Goal: Task Accomplishment & Management: Complete application form

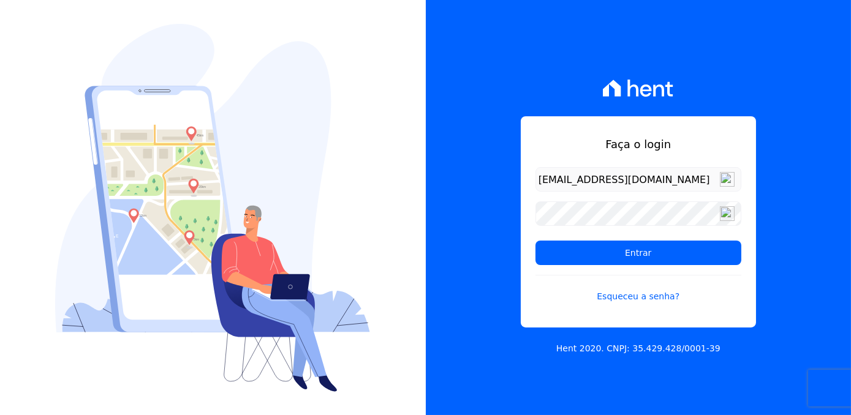
type input "[EMAIL_ADDRESS][DOMAIN_NAME]"
click at [535, 241] on input "Entrar" at bounding box center [638, 253] width 206 height 25
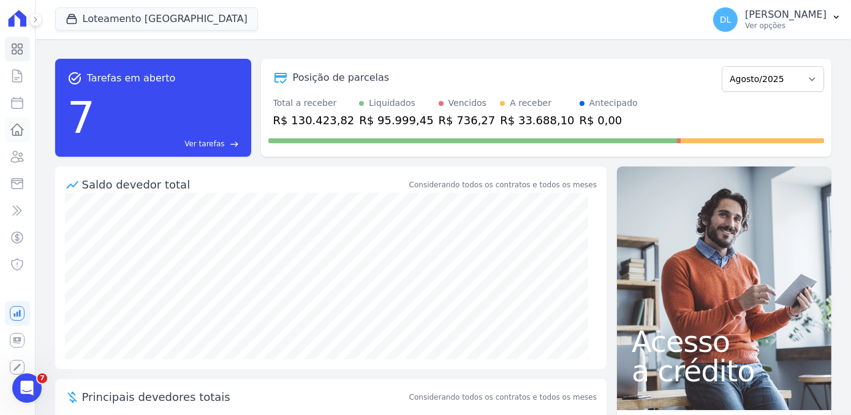
click at [24, 126] on icon at bounding box center [17, 130] width 15 height 15
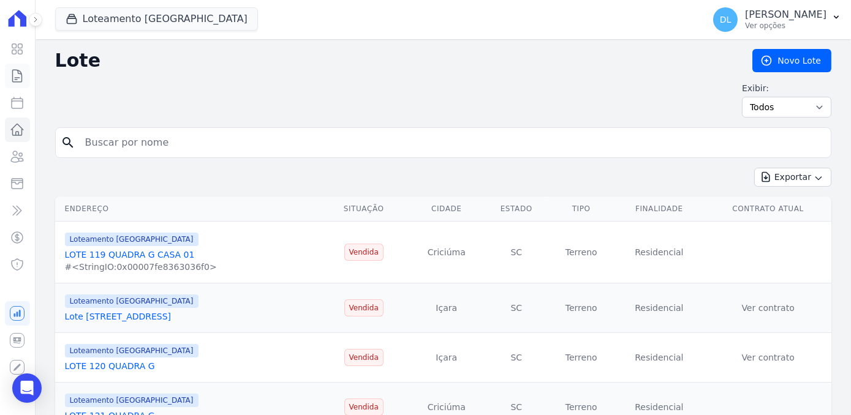
click at [17, 72] on icon at bounding box center [17, 76] width 15 height 15
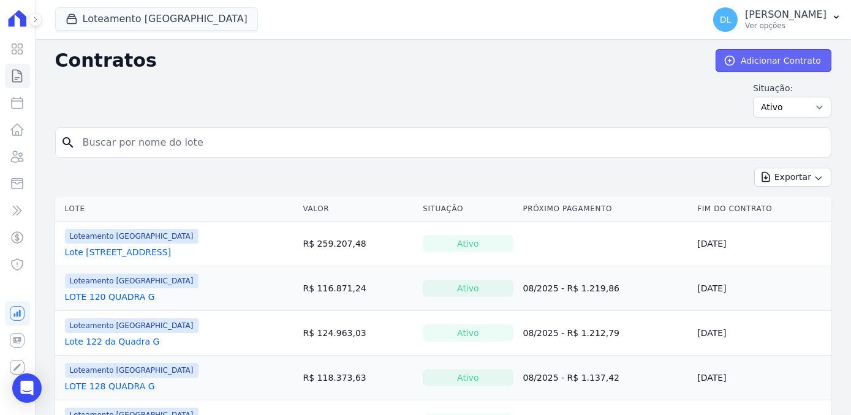
click at [779, 58] on link "Adicionar Contrato" at bounding box center [773, 60] width 116 height 23
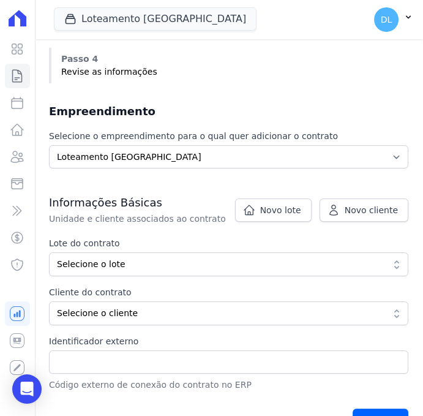
scroll to position [278, 0]
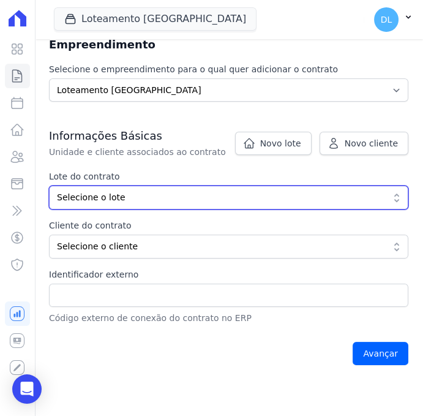
click at [149, 194] on span "Selecione o lote" at bounding box center [220, 197] width 326 height 13
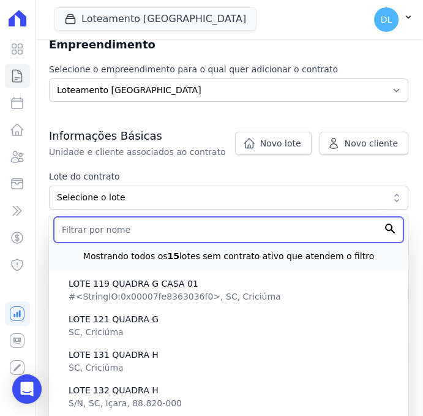
click at [129, 232] on input "text" at bounding box center [229, 230] width 350 height 26
type input "lote"
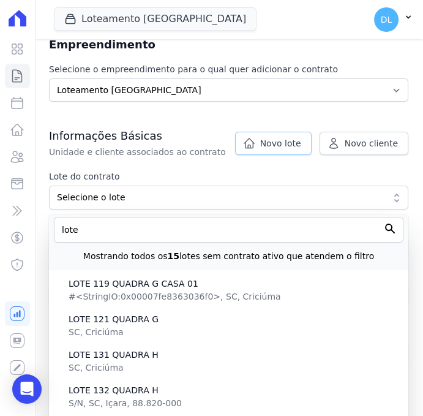
click at [268, 132] on link "Novo lote" at bounding box center [273, 143] width 77 height 23
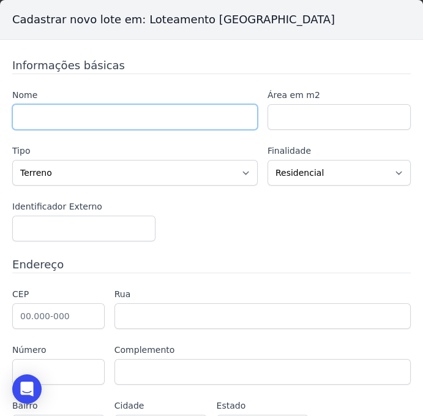
click at [40, 116] on input "text" at bounding box center [135, 117] width 246 height 26
click at [89, 108] on input "text" at bounding box center [135, 117] width 246 height 26
type input "LOTE 126 QUADRA G"
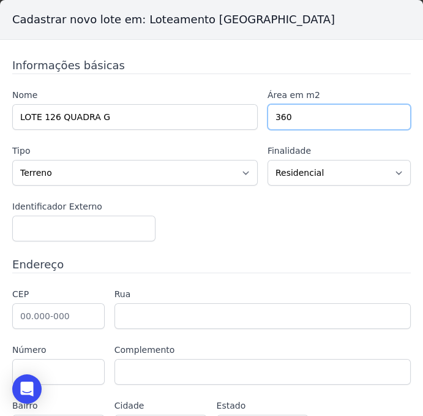
type input "360"
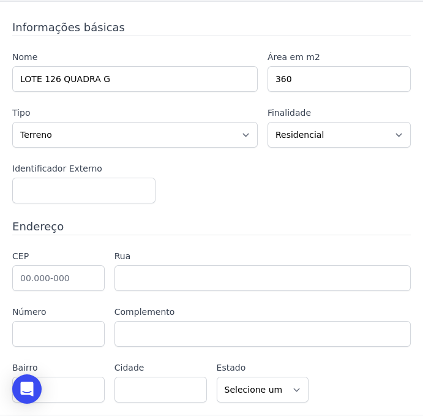
scroll to position [72, 0]
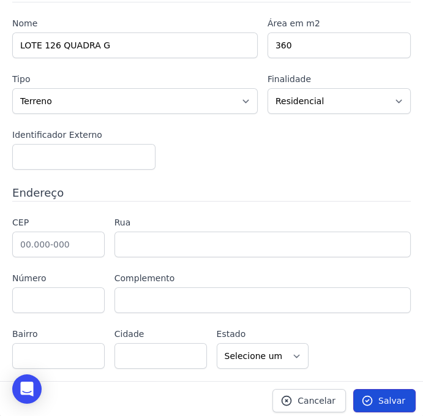
click at [368, 394] on icon at bounding box center [367, 400] width 12 height 12
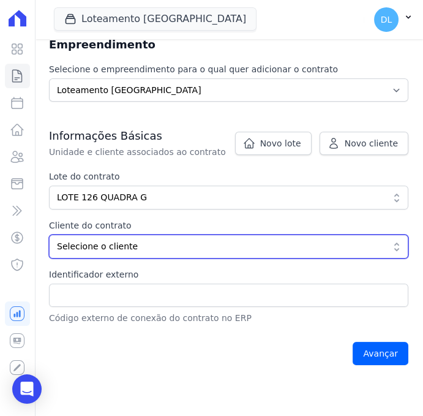
click at [105, 246] on span "Selecione o cliente" at bounding box center [220, 246] width 326 height 13
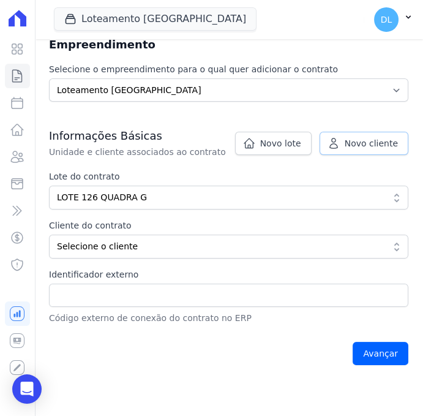
click at [365, 148] on span "Novo cliente" at bounding box center [371, 143] width 53 height 12
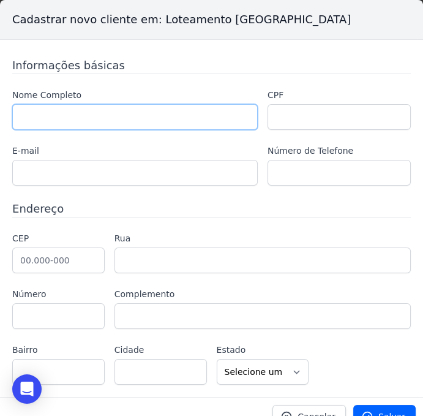
click at [20, 111] on input "text" at bounding box center [135, 117] width 246 height 26
paste input "[PERSON_NAME] [PERSON_NAME]"
type input "[PERSON_NAME] [PERSON_NAME]"
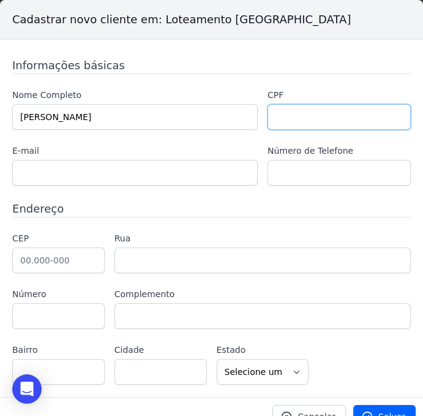
click at [289, 126] on input "text" at bounding box center [339, 117] width 143 height 26
paste input "091.221.979-31"
type input "091.221.979-31"
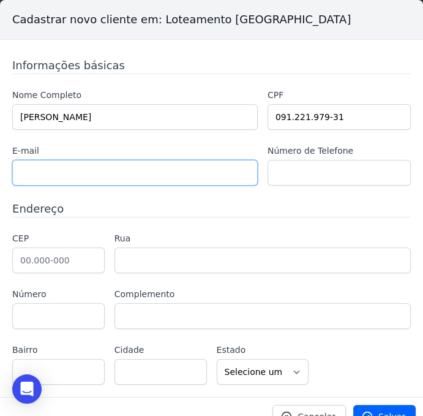
click at [37, 166] on input "text" at bounding box center [135, 173] width 246 height 26
paste input "[EMAIL_ADDRESS][DOMAIN_NAME]"
type input "[EMAIL_ADDRESS][DOMAIN_NAME]"
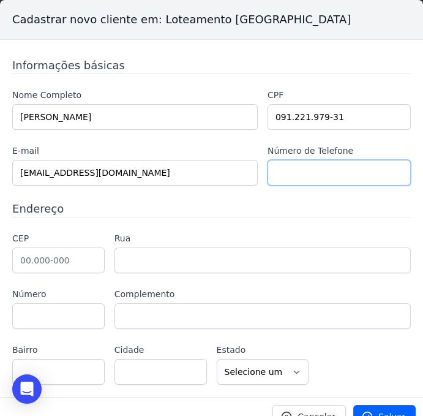
click at [276, 169] on input "text" at bounding box center [339, 173] width 143 height 26
paste input "(48) 9979-5948"
type input "(48) 9979-5948"
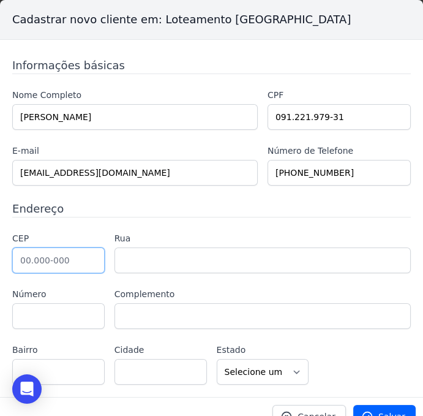
click at [34, 255] on input "text" at bounding box center [58, 260] width 92 height 26
type input "88.960-000"
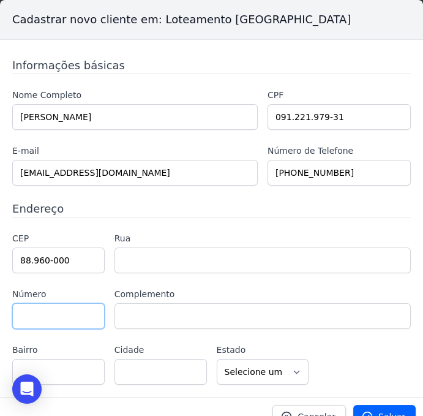
click at [42, 322] on input "text" at bounding box center [58, 316] width 92 height 26
type input "Sombrio"
select select "SC"
type input "656"
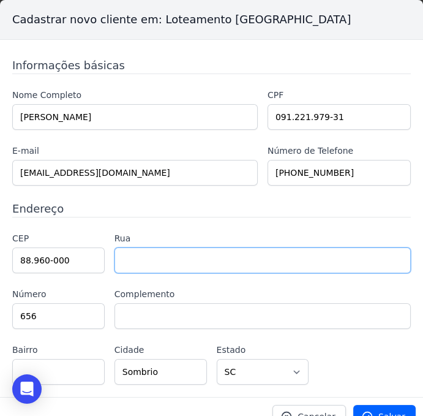
click at [168, 259] on input "text" at bounding box center [263, 260] width 296 height 26
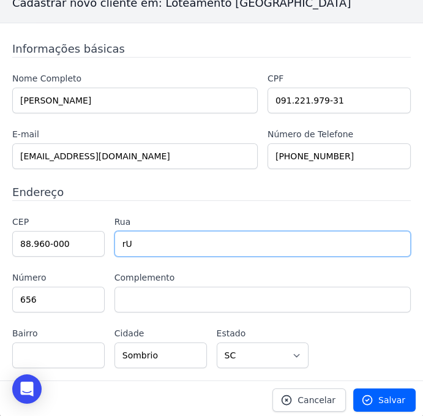
type input "r"
type input "Rua Alcides Jose Amorim"
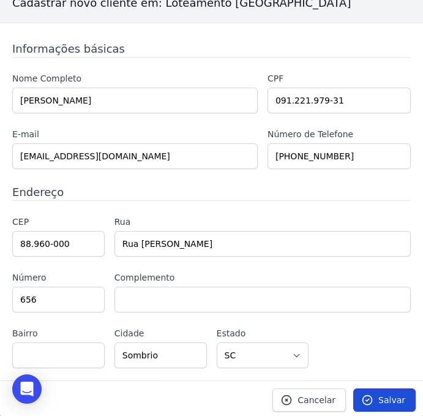
click at [391, 394] on span "Salvar" at bounding box center [392, 400] width 27 height 12
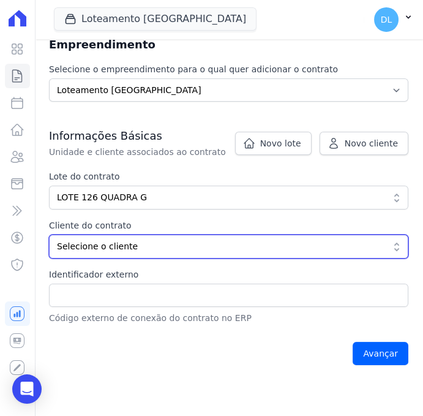
click at [172, 247] on span "Selecione o cliente" at bounding box center [220, 246] width 326 height 13
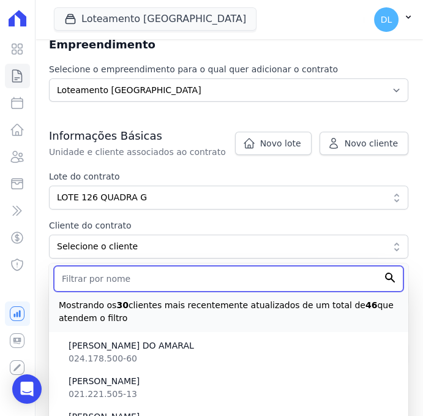
click at [152, 269] on input "text" at bounding box center [229, 279] width 350 height 26
type input "maik"
click at [353, 342] on input "Avançar" at bounding box center [381, 353] width 56 height 23
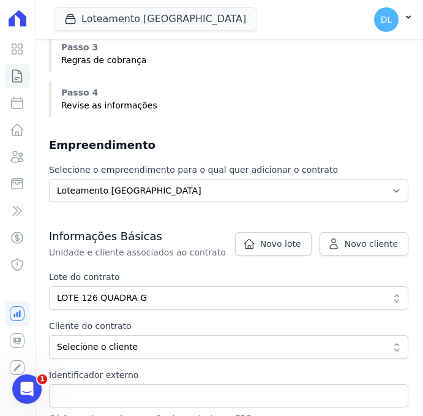
scroll to position [278, 0]
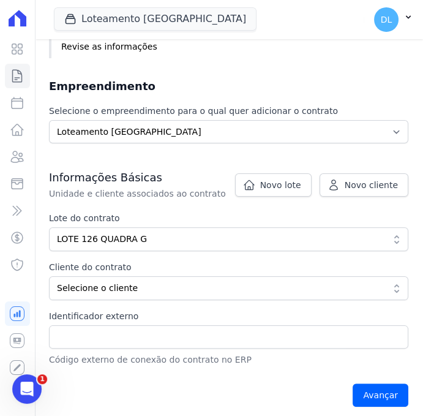
click at [86, 274] on div "Cliente do contrato Percentual Selecione o cliente Mostrando os 30 clientes mai…" at bounding box center [229, 280] width 360 height 39
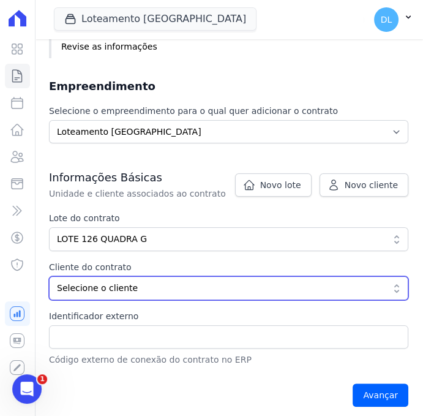
click at [83, 287] on span "Selecione o cliente" at bounding box center [220, 288] width 326 height 13
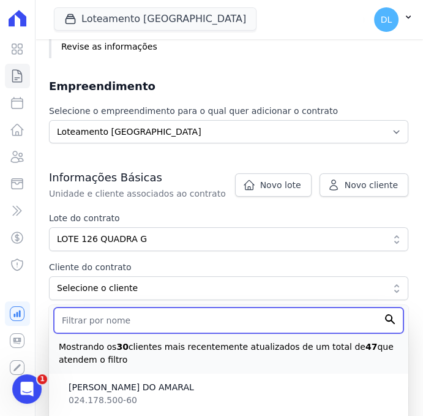
click at [86, 311] on input "text" at bounding box center [229, 320] width 350 height 26
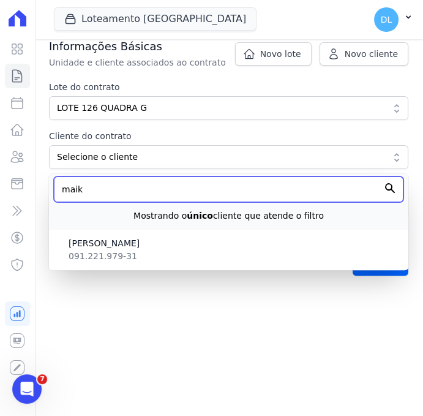
scroll to position [408, 0]
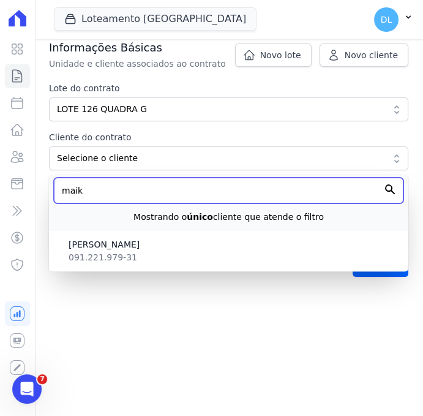
type input "maik"
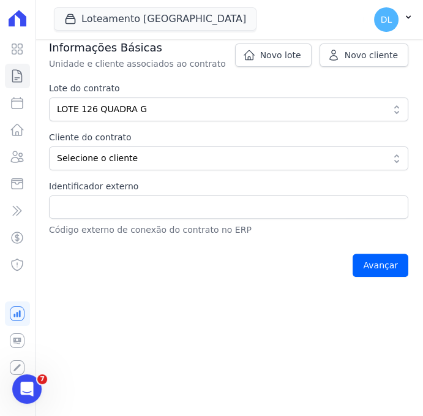
click at [170, 274] on div "Avançar" at bounding box center [229, 265] width 360 height 38
click at [109, 140] on label "Cliente do contrato" at bounding box center [193, 137] width 288 height 13
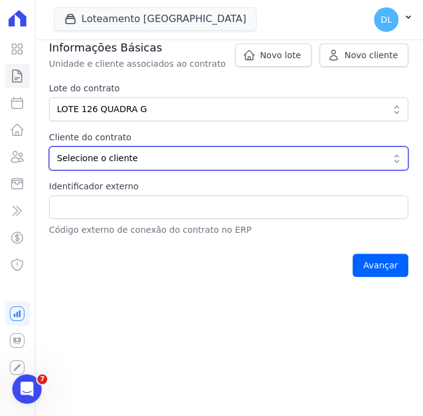
click at [106, 153] on span "Selecione o cliente" at bounding box center [220, 158] width 326 height 13
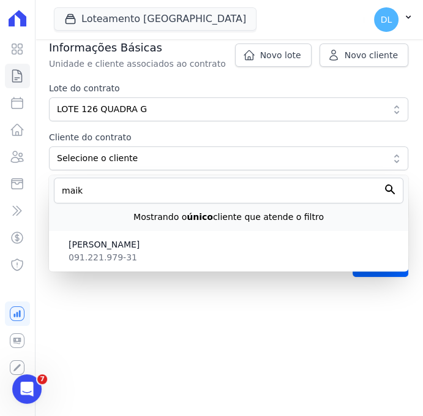
click at [92, 243] on span "[PERSON_NAME]" at bounding box center [234, 244] width 330 height 13
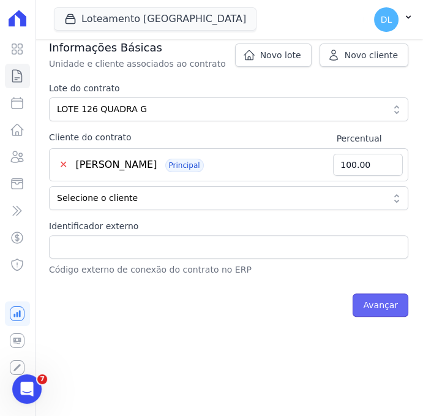
click at [371, 307] on input "Avançar" at bounding box center [381, 304] width 56 height 23
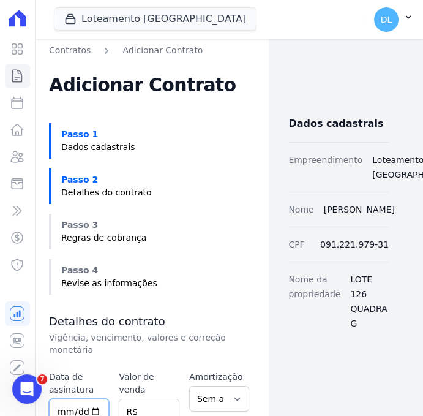
click at [72, 399] on input "date" at bounding box center [79, 412] width 60 height 26
click at [62, 399] on input "date" at bounding box center [79, 412] width 60 height 26
click at [94, 399] on input "date" at bounding box center [79, 412] width 60 height 26
type input "2025-08-12"
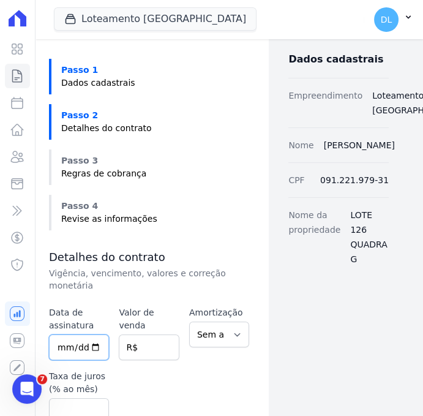
scroll to position [111, 0]
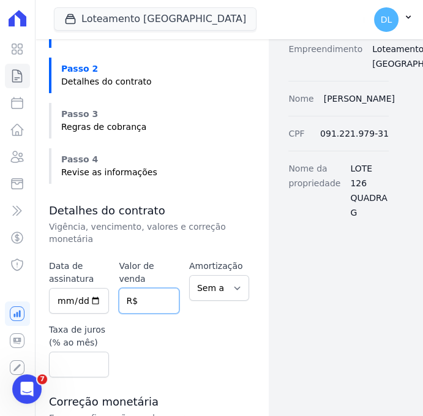
click at [154, 288] on input "number" at bounding box center [149, 301] width 60 height 26
type input "143379.98"
click at [192, 347] on div "Data de assinatura 2025-08-12 Valor de venda 143379.98 R$ Amortização Sem amort…" at bounding box center [149, 319] width 200 height 118
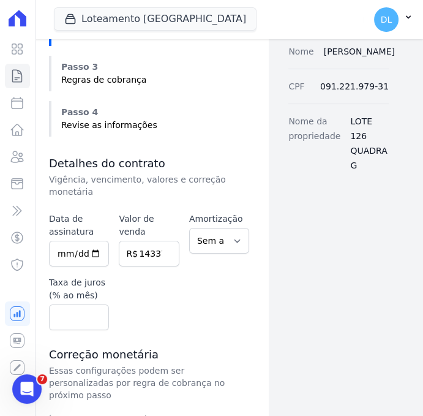
scroll to position [222, 0]
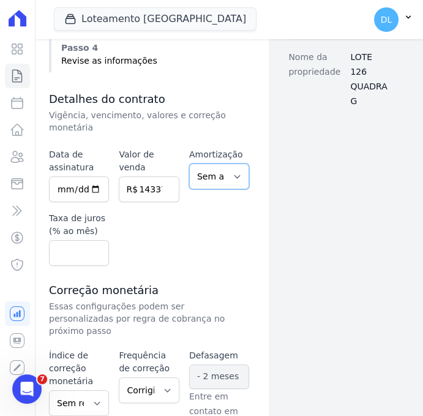
click at [227, 164] on select "Sem amortização Price Sac" at bounding box center [219, 177] width 60 height 26
click at [128, 239] on div "Data de assinatura 2025-08-12 Valor de venda 143379.98 R$ Amortização Sem amort…" at bounding box center [149, 207] width 200 height 118
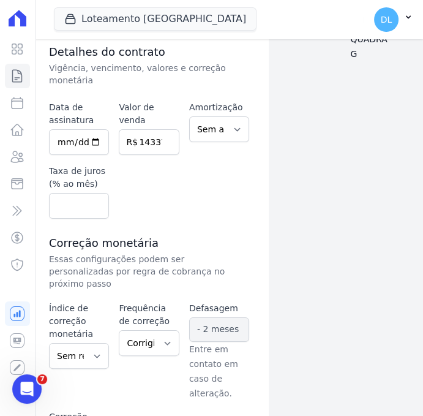
scroll to position [334, 0]
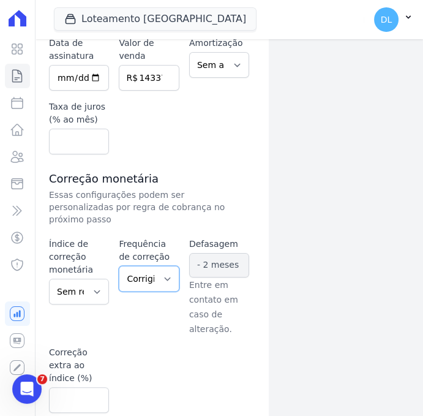
click at [134, 266] on select "Corrigido semestralmente Corrigido mensalmente Corrigido anualmente" at bounding box center [149, 279] width 60 height 26
select select "monthly"
click at [119, 266] on select "Corrigido semestralmente Corrigido mensalmente Corrigido anualmente" at bounding box center [149, 279] width 60 height 26
click at [85, 279] on select "Sem reajuste Média dos últimos 12 meses acumulado de INCCM Média dos últimos 12…" at bounding box center [79, 292] width 60 height 26
select select "inccm"
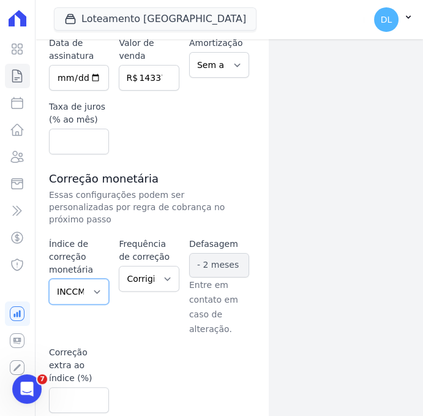
click at [49, 279] on select "Sem reajuste Média dos últimos 12 meses acumulado de INCCM Média dos últimos 12…" at bounding box center [79, 292] width 60 height 26
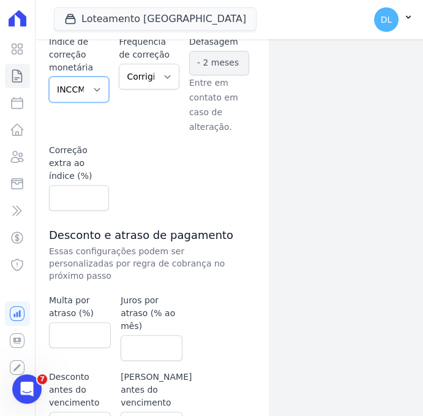
scroll to position [555, 0]
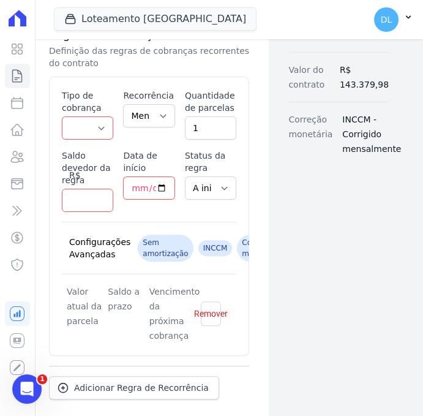
scroll to position [465, 0]
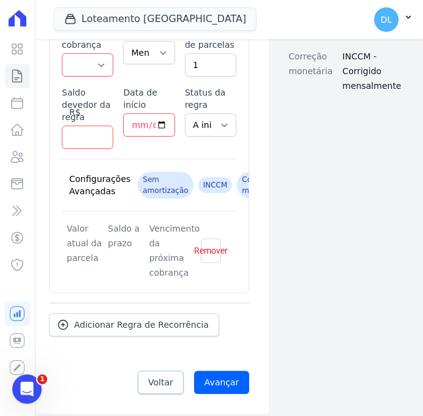
click at [172, 385] on span "Voltar" at bounding box center [160, 382] width 25 height 12
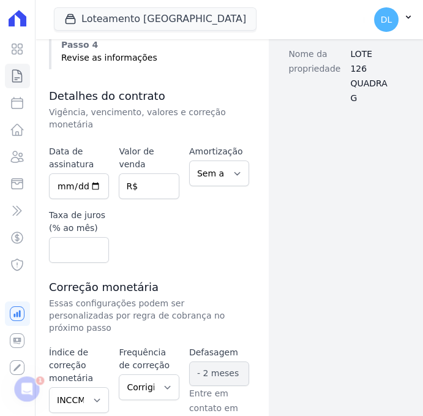
scroll to position [165, 0]
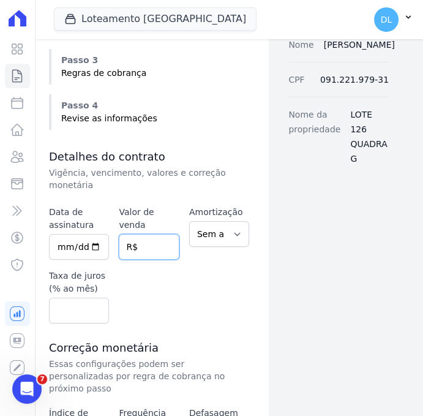
click at [137, 234] on input "number" at bounding box center [149, 247] width 60 height 26
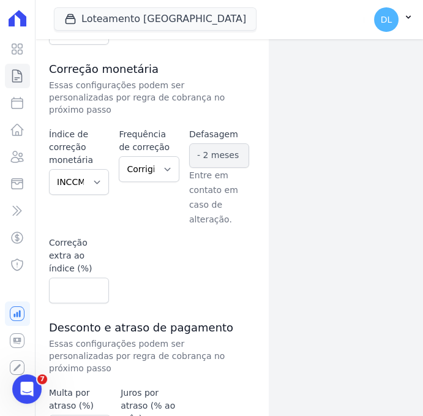
scroll to position [555, 0]
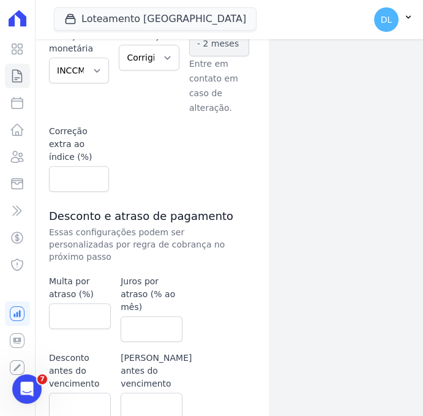
type input "143379.98"
click at [74, 303] on input "number" at bounding box center [80, 316] width 62 height 26
type input "2"
click at [134, 316] on input "number" at bounding box center [152, 329] width 62 height 26
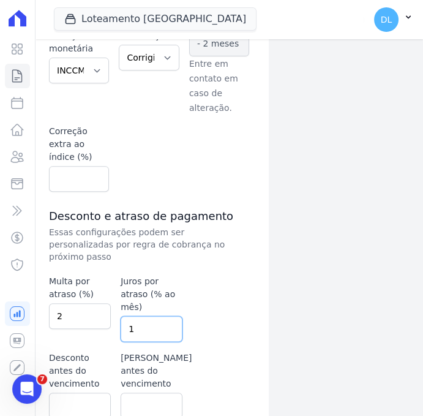
type input "1"
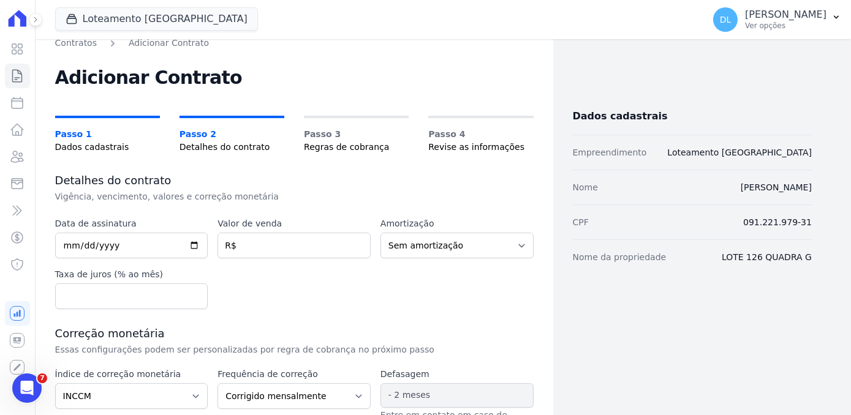
scroll to position [167, 0]
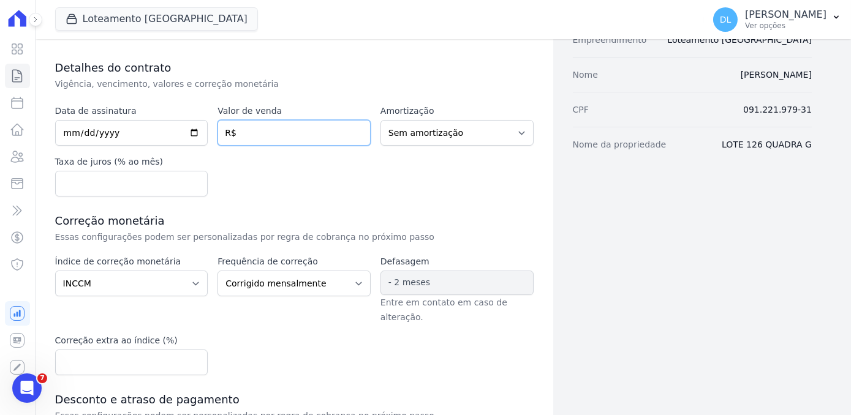
click at [255, 136] on input "number" at bounding box center [293, 133] width 153 height 26
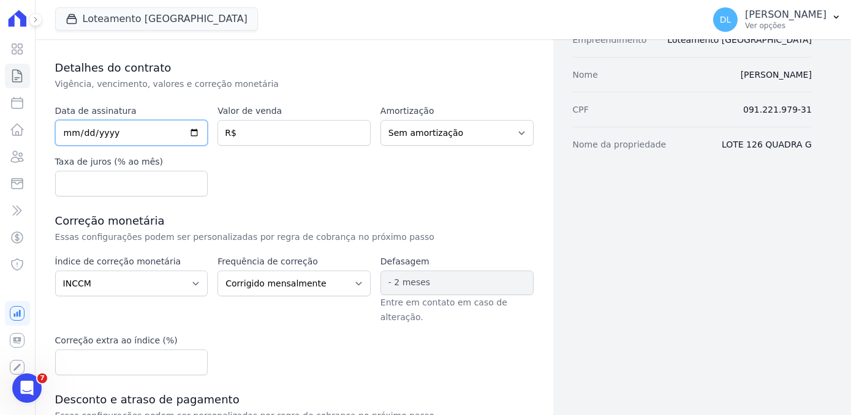
click at [99, 142] on input "date" at bounding box center [131, 133] width 153 height 26
click at [192, 135] on input "date" at bounding box center [131, 133] width 153 height 26
type input "[DATE]"
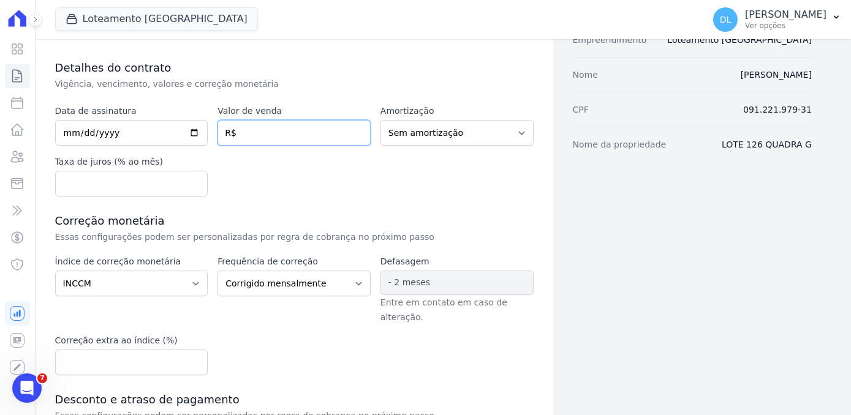
click at [251, 126] on input "number" at bounding box center [293, 133] width 153 height 26
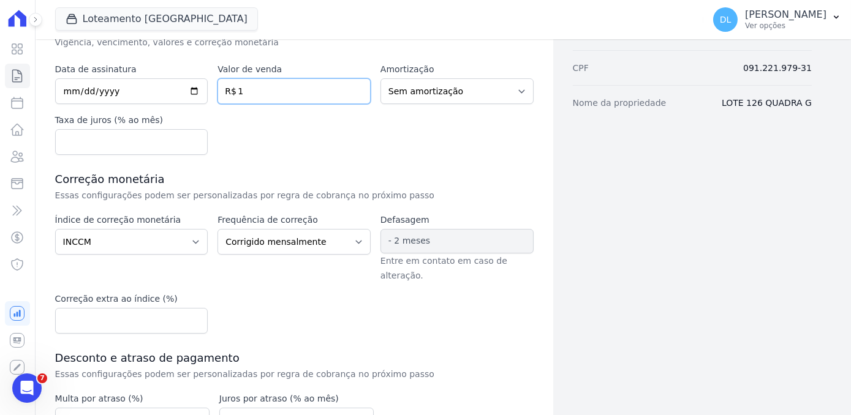
scroll to position [125, 0]
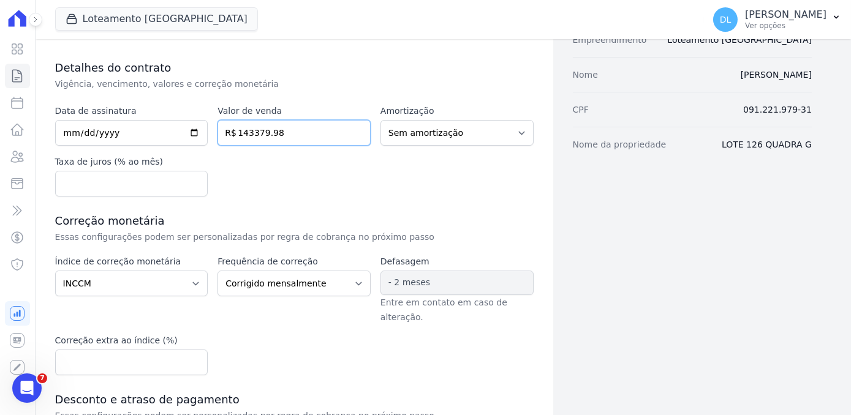
type input "143379.98"
click at [334, 176] on div "Data de assinatura [DATE] Valor de venda 143379.98 R$ Amortização Sem amortizaç…" at bounding box center [294, 151] width 478 height 92
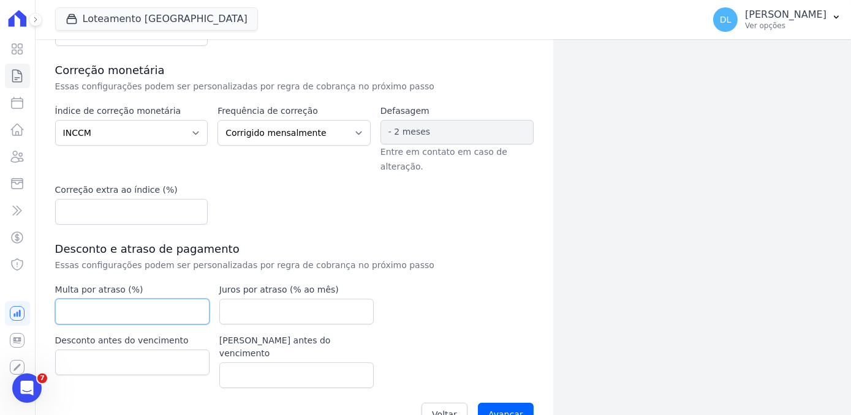
click at [123, 299] on input "number" at bounding box center [132, 312] width 154 height 26
type input "2"
click at [239, 284] on label "Juros por atraso (% ao mês)" at bounding box center [296, 290] width 154 height 13
click at [240, 299] on input "number" at bounding box center [296, 312] width 154 height 26
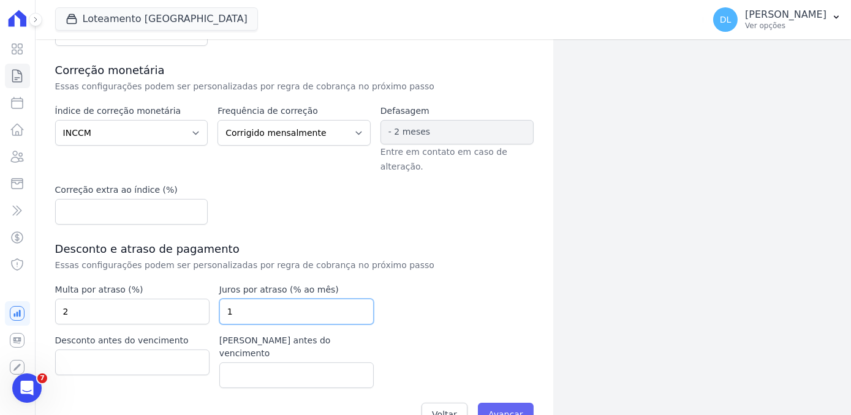
type input "1"
click at [423, 403] on input "Avançar" at bounding box center [506, 414] width 56 height 23
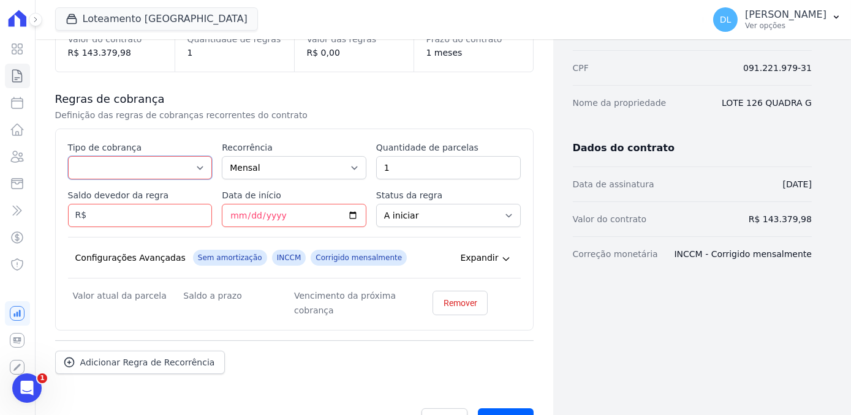
click at [147, 162] on select "Parcela Normal Entrada Sinal Intercalada Chaves Pré-chaves Pós-chaves Impostos …" at bounding box center [140, 167] width 145 height 23
select select "down_payment"
click at [68, 156] on select "Parcela Normal Entrada Sinal Intercalada Chaves Pré-chaves Pós-chaves Impostos …" at bounding box center [140, 167] width 145 height 23
click at [124, 219] on input "Saldo devedor da regra" at bounding box center [140, 215] width 145 height 23
click at [564, 69] on div "Dados cadastrais Empreendimento Loteamento [GEOGRAPHIC_DATA] Nome [PERSON_NAME]…" at bounding box center [682, 30] width 258 height 179
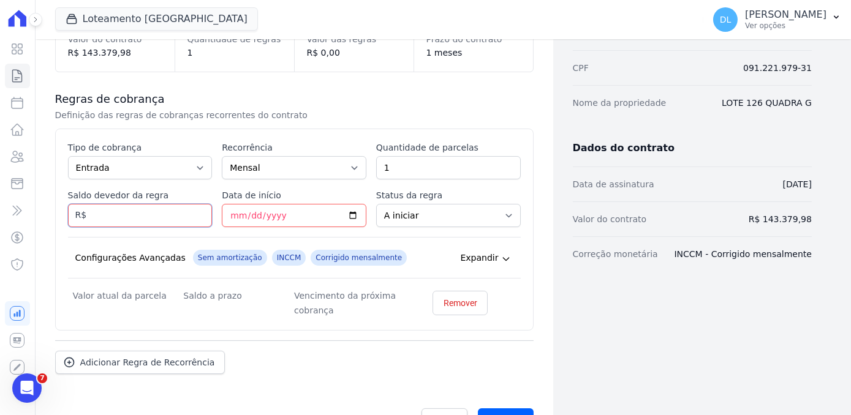
click at [137, 213] on input "Saldo devedor da regra" at bounding box center [140, 215] width 145 height 23
paste input "9.76639"
click at [94, 211] on input "9.76639" at bounding box center [140, 215] width 145 height 23
type input "9766.39"
click at [224, 211] on input "Data de início" at bounding box center [294, 215] width 145 height 23
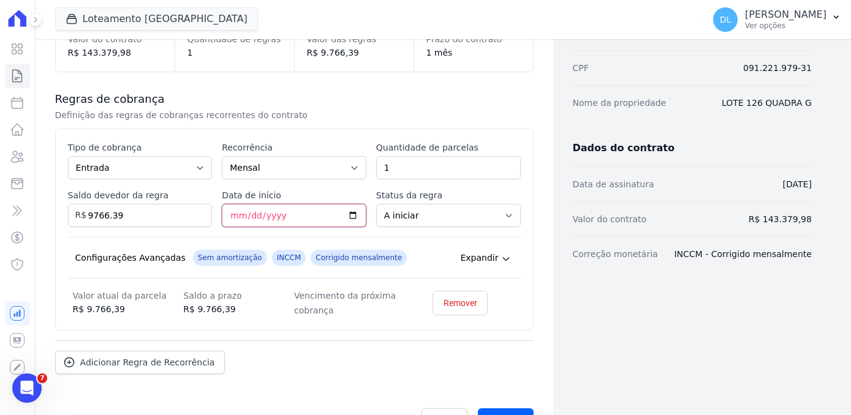
click at [348, 213] on input "Data de início" at bounding box center [294, 215] width 145 height 23
type input "[DATE]"
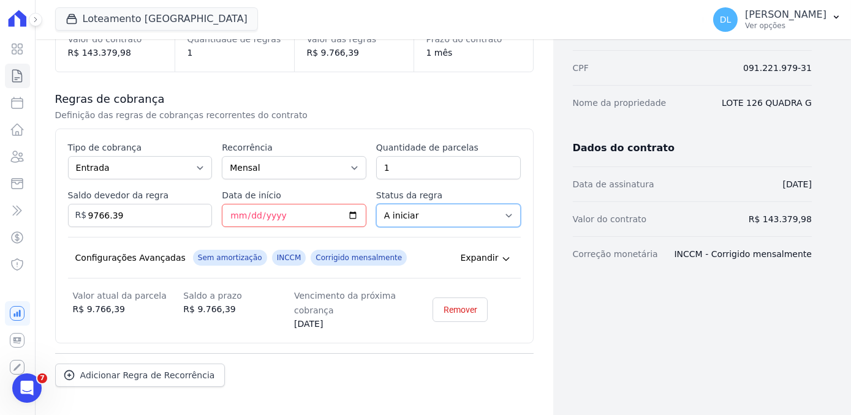
click at [420, 218] on select "A iniciar Em aberto" at bounding box center [448, 215] width 145 height 23
click at [376, 204] on select "A iniciar Em aberto" at bounding box center [448, 215] width 145 height 23
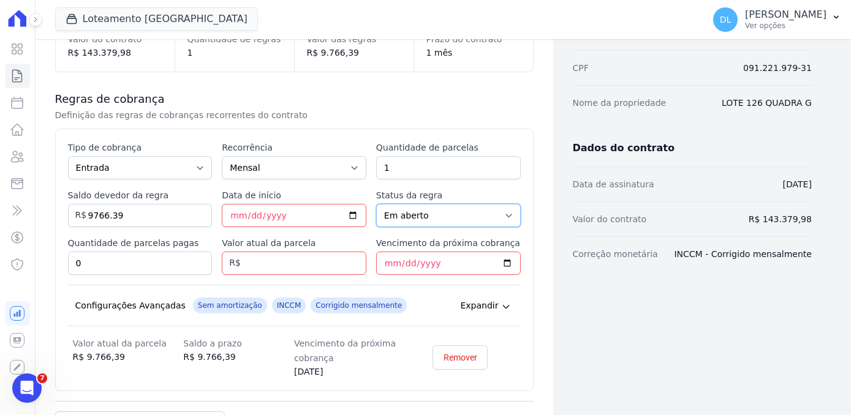
click at [428, 218] on select "A iniciar Em aberto" at bounding box center [448, 215] width 145 height 23
select select "not_started"
click at [376, 204] on select "A iniciar Em aberto" at bounding box center [448, 215] width 145 height 23
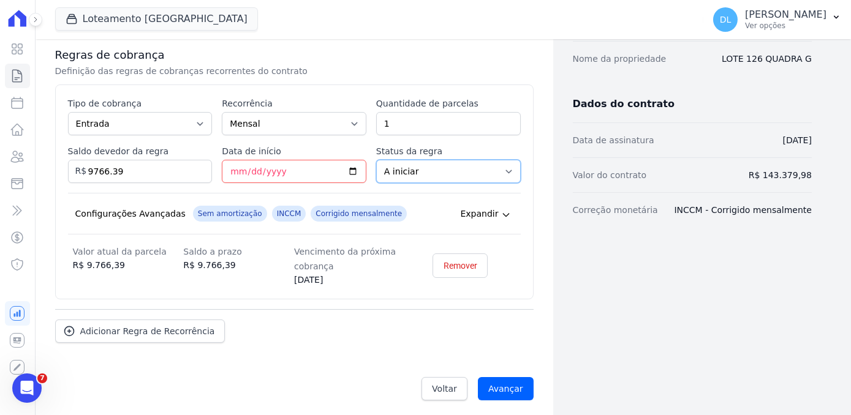
scroll to position [213, 0]
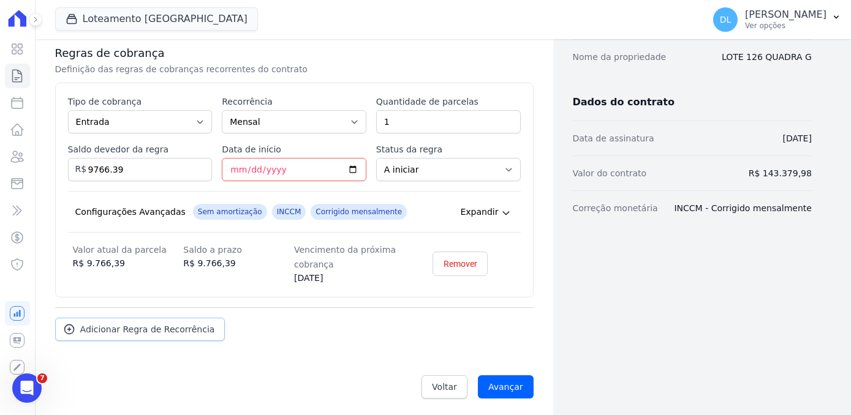
click at [165, 332] on span "Adicionar Regra de Recorrência" at bounding box center [147, 329] width 135 height 12
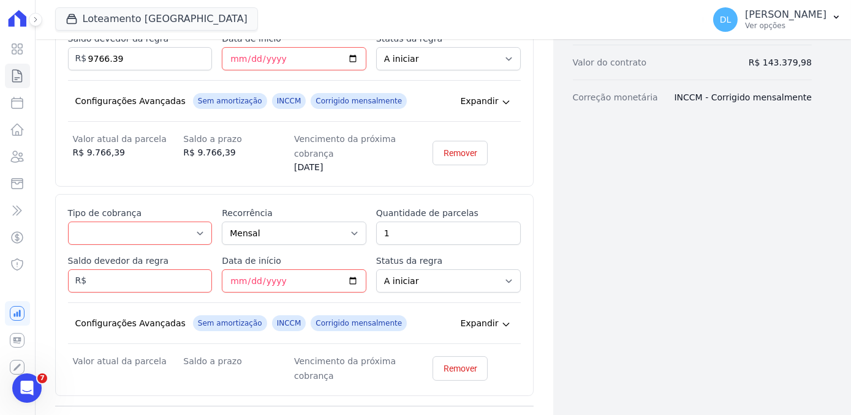
scroll to position [324, 0]
click at [127, 233] on select "Parcela Normal Entrada Sinal Intercalada Chaves Pré-chaves Pós-chaves Impostos …" at bounding box center [140, 232] width 145 height 23
select select "standard"
click at [68, 221] on select "Parcela Normal Entrada Sinal Intercalada Chaves Pré-chaves Pós-chaves Impostos …" at bounding box center [140, 232] width 145 height 23
drag, startPoint x: 398, startPoint y: 226, endPoint x: 364, endPoint y: 218, distance: 34.6
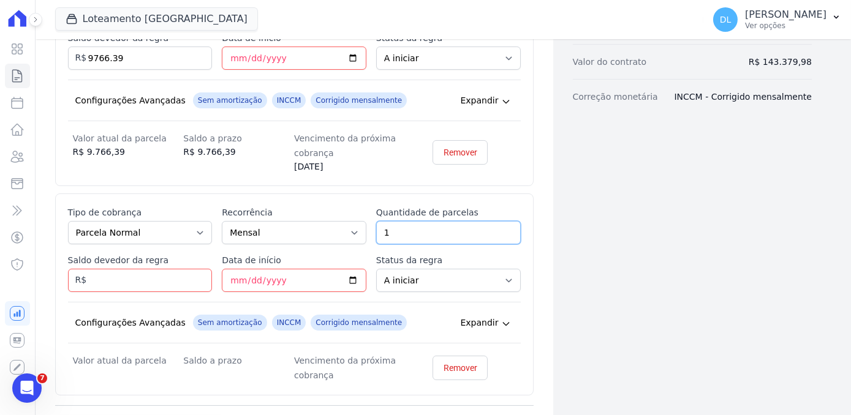
click at [364, 218] on div "Esse tipo de parcela não entra no saldo devedor do contrato. Tipo de cobrança P…" at bounding box center [294, 294] width 453 height 176
type input "120"
click at [623, 195] on div "Dados cadastrais Empreendimento Loteamento Jardim Amélia Nome MAIKE FRANCISCO M…" at bounding box center [682, 116] width 258 height 782
click at [132, 282] on input "Saldo devedor da regra" at bounding box center [140, 280] width 145 height 23
type input "98613.60"
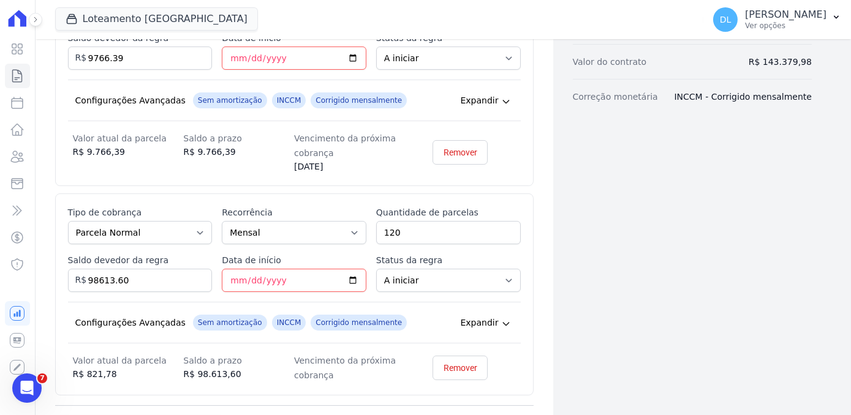
click at [699, 219] on div "Dados cadastrais Empreendimento Loteamento Jardim Amélia Nome MAIKE FRANCISCO M…" at bounding box center [682, 116] width 258 height 782
click at [714, 269] on div "Dados cadastrais Empreendimento Loteamento Jardim Amélia Nome MAIKE FRANCISCO M…" at bounding box center [682, 116] width 258 height 782
click at [297, 273] on input "Data de início" at bounding box center [294, 280] width 145 height 23
type input "2025-10-15"
click at [628, 271] on div "Dados cadastrais Empreendimento Loteamento Jardim Amélia Nome MAIKE FRANCISCO M…" at bounding box center [682, 122] width 258 height 794
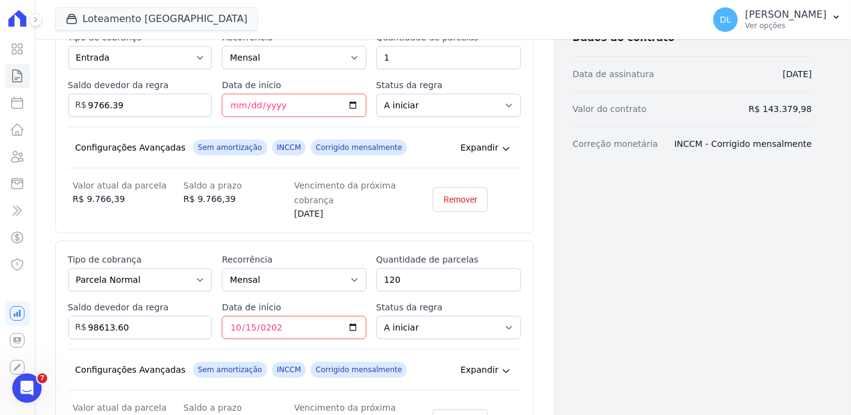
scroll to position [213, 0]
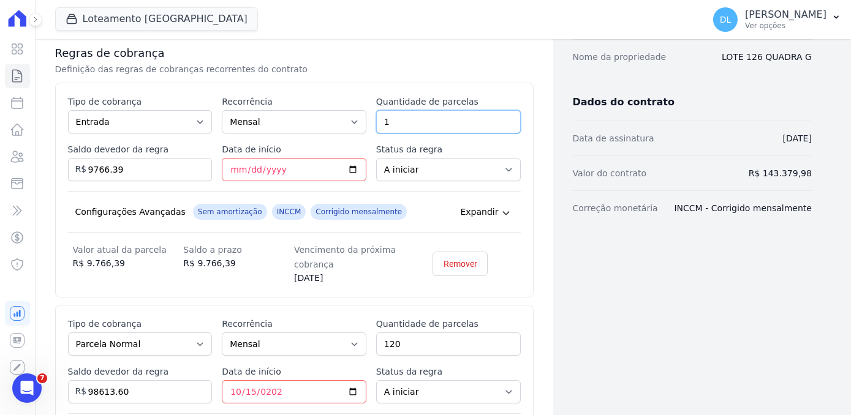
drag, startPoint x: 395, startPoint y: 129, endPoint x: 364, endPoint y: 128, distance: 31.2
click at [364, 128] on div "Esse tipo de parcela não entra no saldo devedor do contrato. Tipo de cobrança P…" at bounding box center [294, 190] width 453 height 189
type input "3"
click at [655, 243] on div "Dados cadastrais Empreendimento Loteamento Jardim Amélia Nome MAIKE FRANCISCO M…" at bounding box center [682, 233] width 258 height 794
click at [233, 167] on input "2025-08-12" at bounding box center [294, 169] width 145 height 23
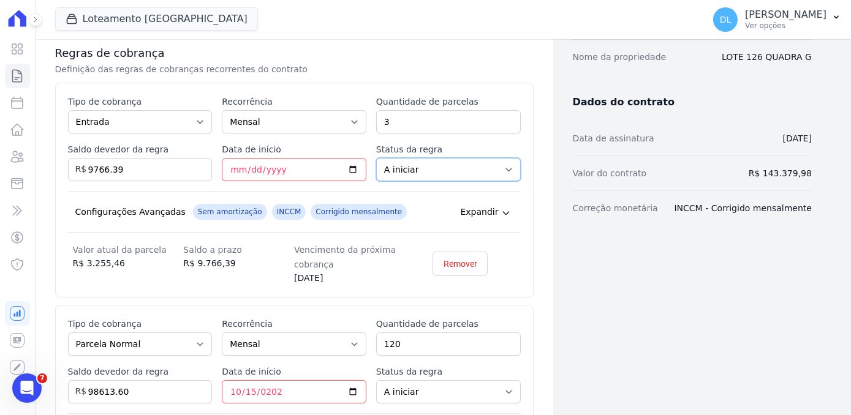
click at [407, 163] on select "A iniciar Em aberto" at bounding box center [448, 169] width 145 height 23
select select "started"
click at [376, 158] on select "A iniciar Em aberto" at bounding box center [448, 169] width 145 height 23
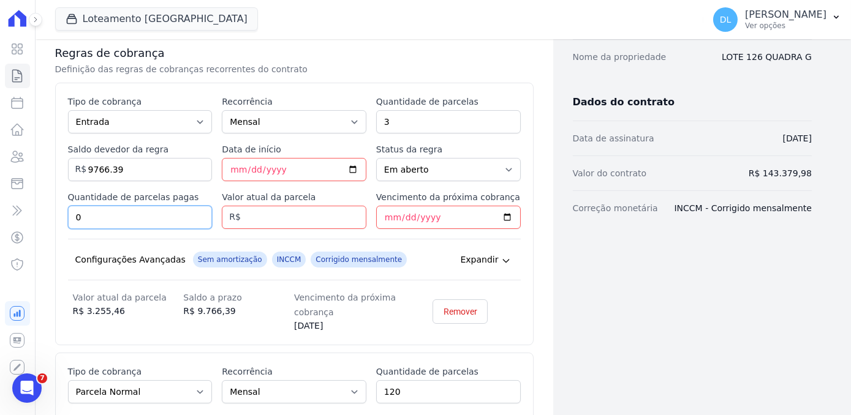
click at [80, 213] on input "0" at bounding box center [140, 217] width 145 height 23
click at [282, 213] on input "Valor atual da parcela" at bounding box center [294, 217] width 145 height 23
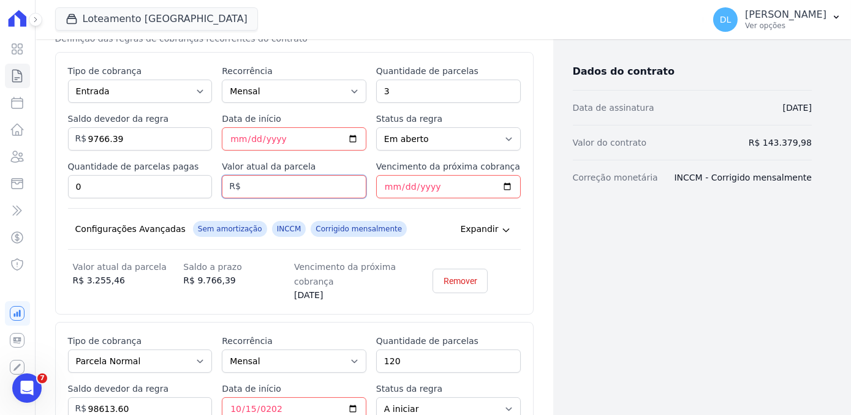
scroll to position [268, 0]
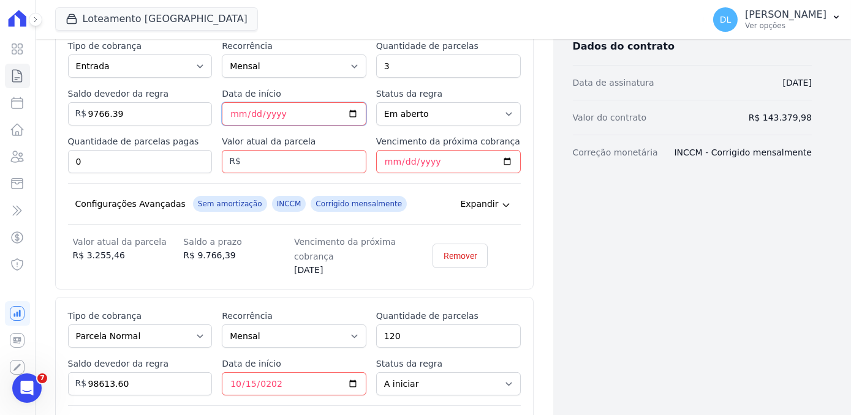
click at [232, 111] on input "[DATE]" at bounding box center [294, 113] width 145 height 23
click at [258, 160] on input "Valor atual da parcela" at bounding box center [294, 161] width 145 height 23
click at [377, 160] on input "Vencimento da próxima cobrança" at bounding box center [448, 161] width 145 height 23
click at [377, 159] on input "Vencimento da próxima cobrança" at bounding box center [448, 161] width 145 height 23
click at [381, 159] on input "Vencimento da próxima cobrança" at bounding box center [448, 161] width 145 height 23
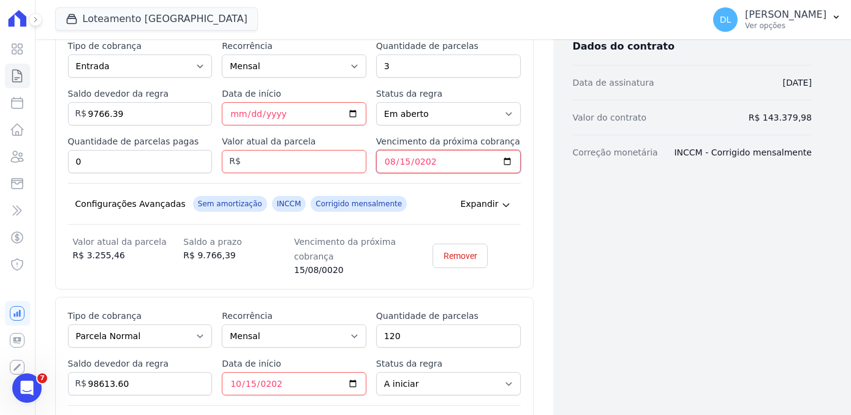
type input "2025-08-15"
click at [583, 252] on div "Dados cadastrais Empreendimento Loteamento [GEOGRAPHIC_DATA] Nome [PERSON_NAME]…" at bounding box center [682, 202] width 258 height 842
drag, startPoint x: 97, startPoint y: 155, endPoint x: 66, endPoint y: 147, distance: 32.8
click at [66, 146] on div "Esse tipo de parcela não entra no saldo devedor do contrato. Tipo de cobrança P…" at bounding box center [294, 158] width 478 height 263
type input "1"
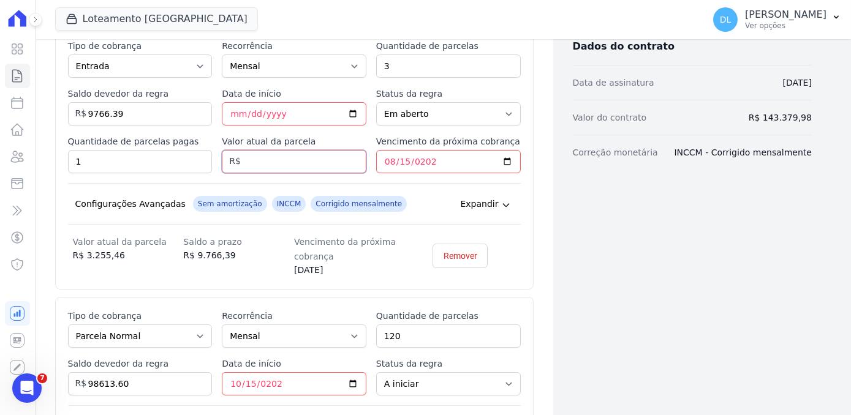
click at [280, 157] on input "Valor atual da parcela" at bounding box center [294, 161] width 145 height 23
type input "3255.46"
click at [601, 262] on div "Dados cadastrais Empreendimento Loteamento [GEOGRAPHIC_DATA] Nome [PERSON_NAME]…" at bounding box center [682, 202] width 258 height 842
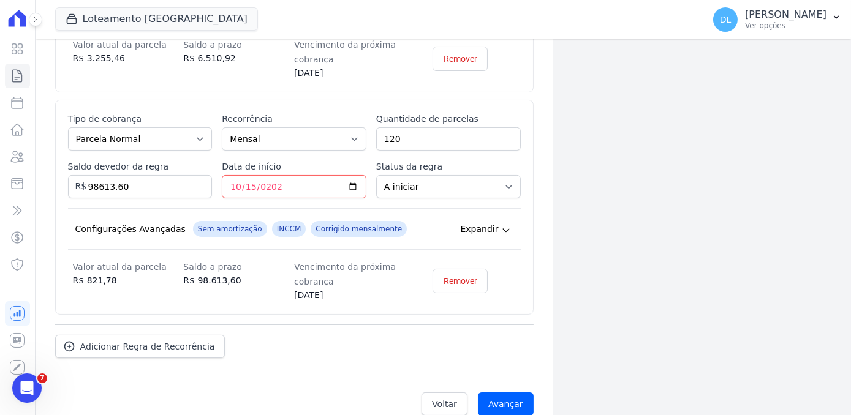
scroll to position [481, 0]
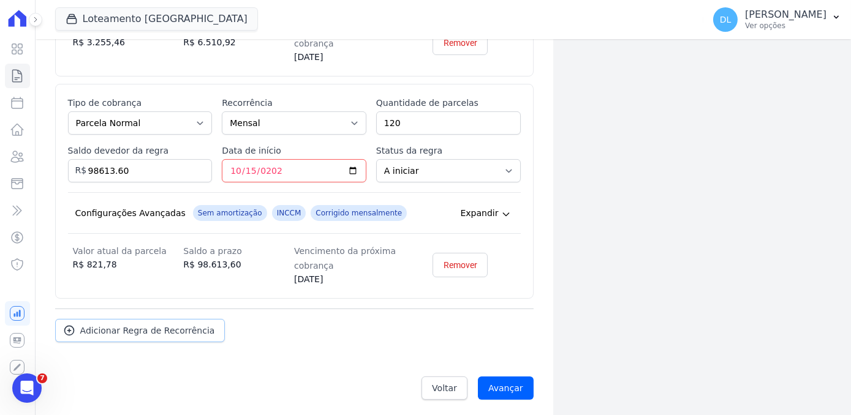
click at [147, 319] on link "Adicionar Regra de Recorrência" at bounding box center [140, 330] width 170 height 23
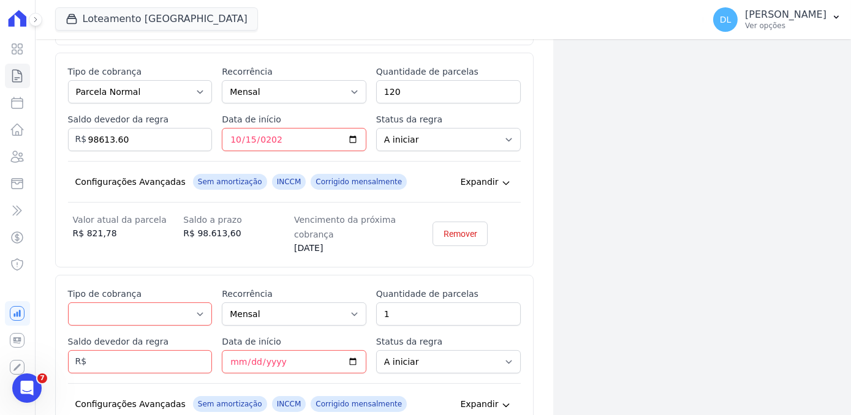
scroll to position [537, 0]
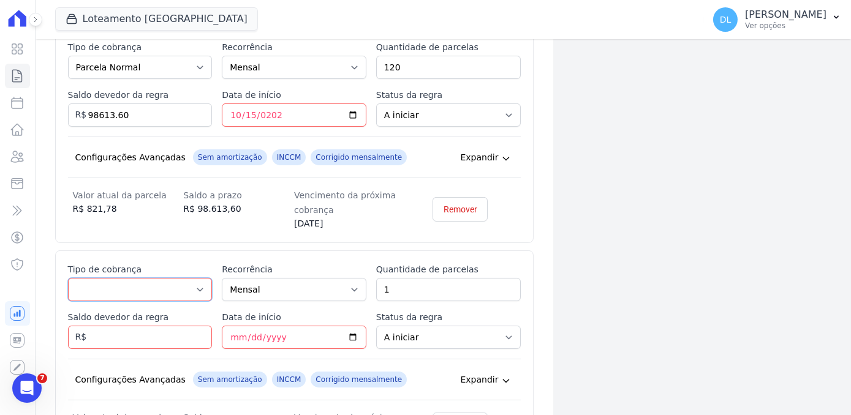
click at [143, 293] on select "Parcela Normal Entrada Sinal Intercalada Chaves Pré-chaves Pós-chaves Impostos …" at bounding box center [140, 289] width 145 height 23
select select "interleaved"
click at [68, 278] on select "Parcela Normal Entrada Sinal Intercalada Chaves Pré-chaves Pós-chaves Impostos …" at bounding box center [140, 289] width 145 height 23
click at [246, 290] on select "Mensal Bimestral Trimestral Semestral Anual" at bounding box center [294, 289] width 145 height 23
select select "12"
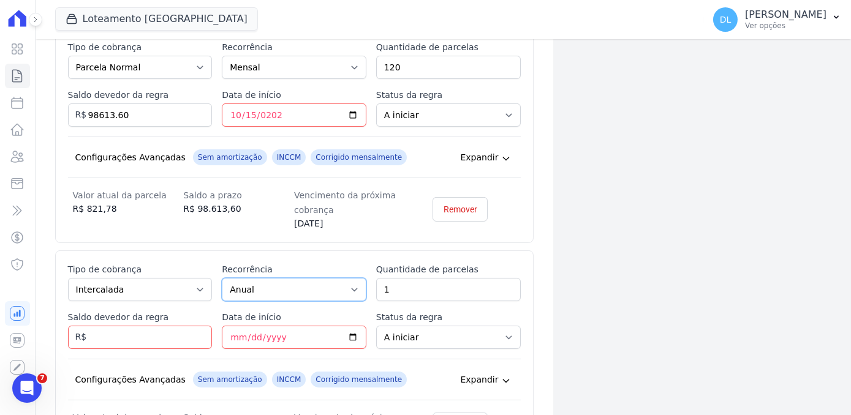
click at [222, 278] on select "Mensal Bimestral Trimestral Semestral Anual" at bounding box center [294, 289] width 145 height 23
drag, startPoint x: 384, startPoint y: 290, endPoint x: 362, endPoint y: 290, distance: 22.1
click at [362, 290] on div "Esse tipo de parcela não entra no saldo devedor do contrato. Tipo de cobrança P…" at bounding box center [294, 351] width 453 height 176
type input "10"
click at [96, 338] on input "Saldo devedor da regra" at bounding box center [140, 337] width 145 height 23
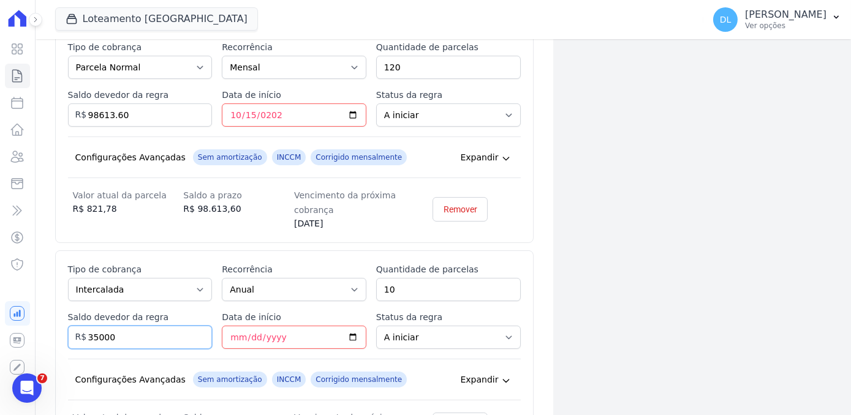
type input "35000"
click at [709, 155] on div "Dados cadastrais Empreendimento Loteamento Jardim Amélia Nome MAIKE FRANCISCO M…" at bounding box center [682, 38] width 258 height 1052
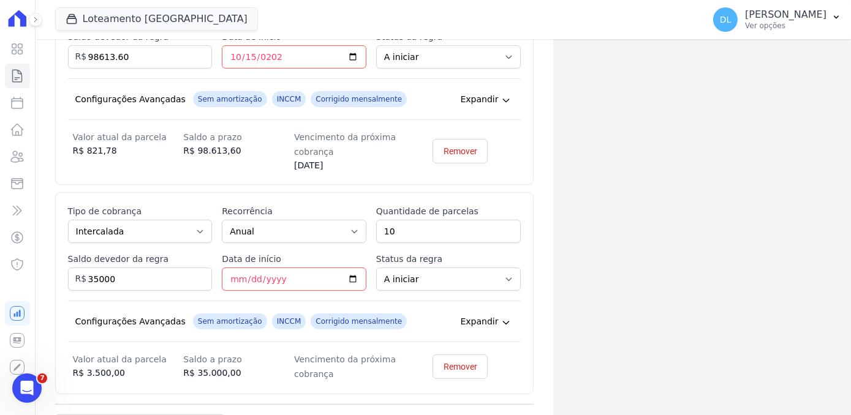
scroll to position [690, 0]
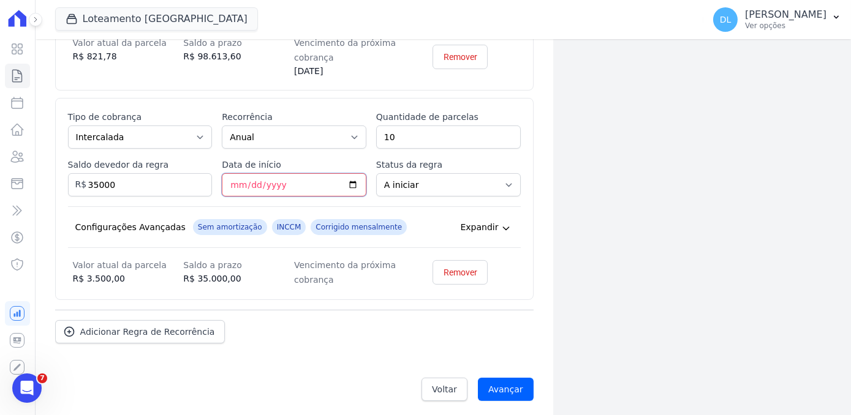
click at [250, 182] on input "Data de início" at bounding box center [294, 184] width 145 height 23
click at [232, 184] on input "Data de início" at bounding box center [294, 184] width 145 height 23
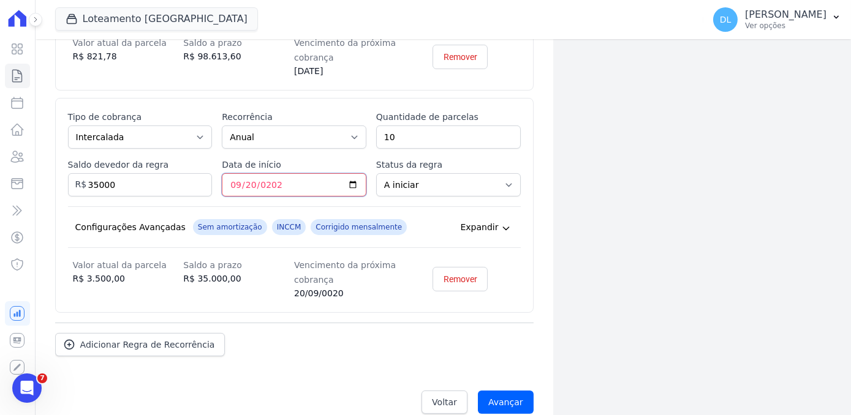
type input "2026-09-20"
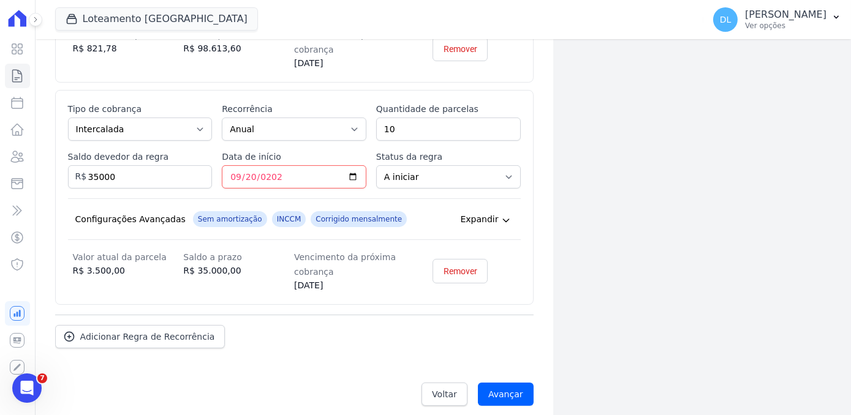
scroll to position [702, 0]
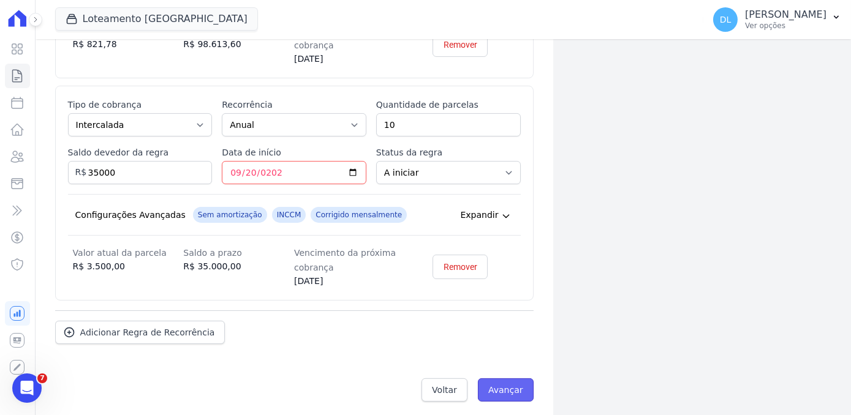
click at [501, 380] on input "Avançar" at bounding box center [506, 390] width 56 height 23
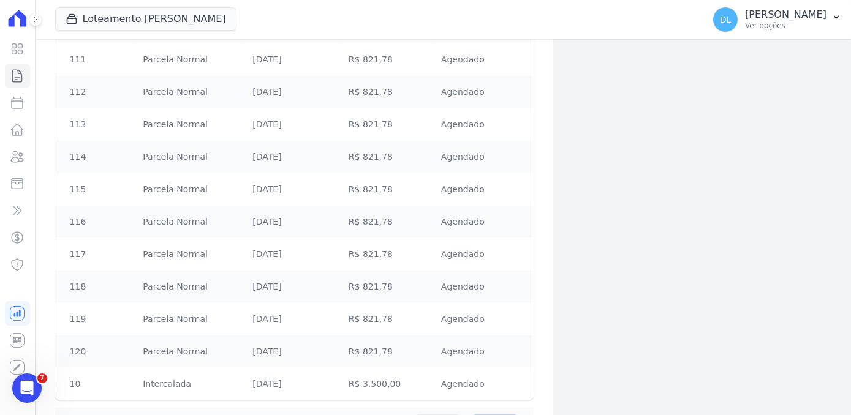
scroll to position [4245, 0]
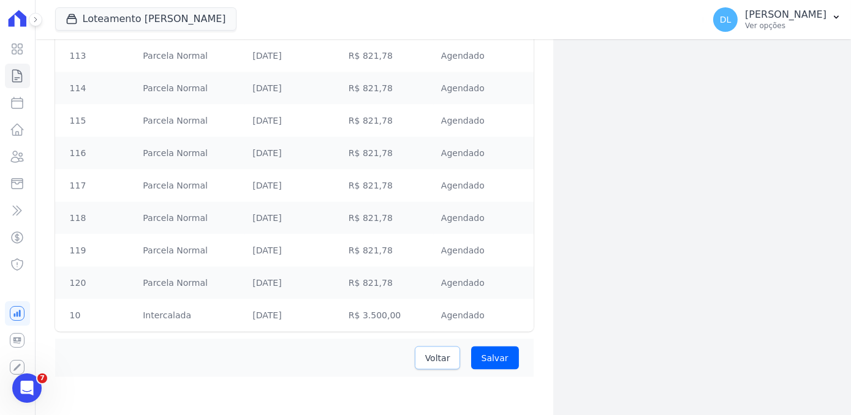
click at [435, 353] on span "Voltar" at bounding box center [437, 358] width 25 height 12
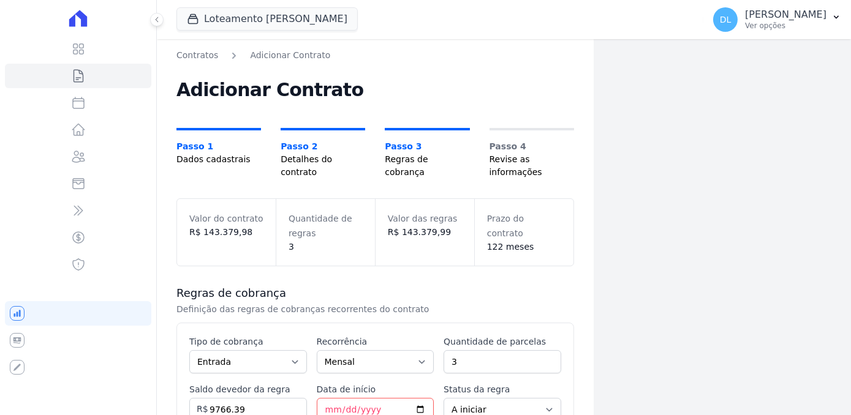
select select "started"
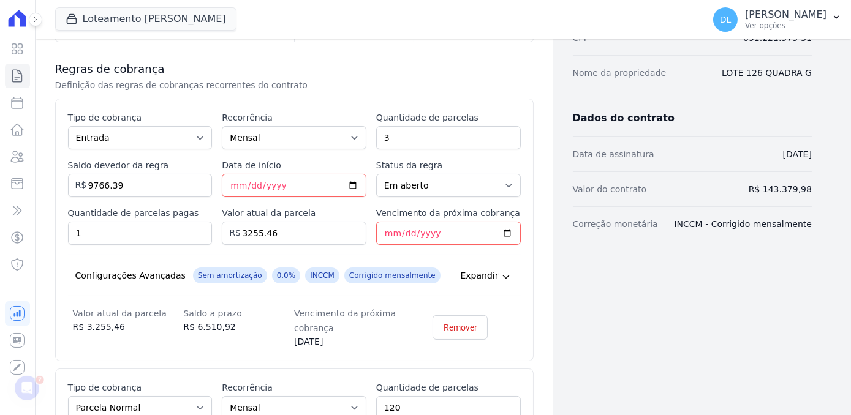
scroll to position [222, 0]
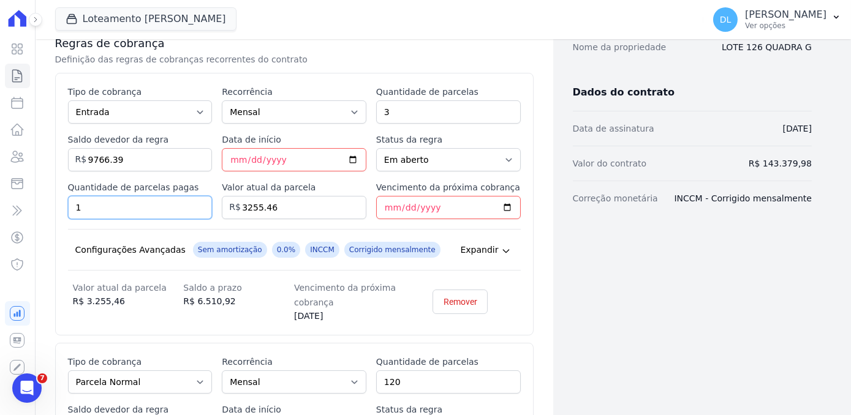
click at [94, 208] on input "1" at bounding box center [140, 207] width 145 height 23
drag, startPoint x: 94, startPoint y: 208, endPoint x: 76, endPoint y: 205, distance: 18.0
click at [76, 205] on input "1" at bounding box center [140, 207] width 145 height 23
type input "0"
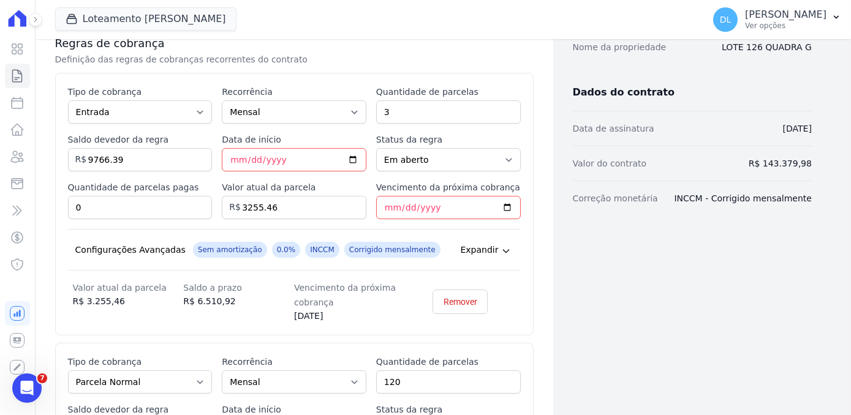
click at [666, 283] on div "Dados cadastrais Empreendimento Loteamento [PERSON_NAME] Nome [PERSON_NAME] [PE…" at bounding box center [682, 359] width 258 height 1065
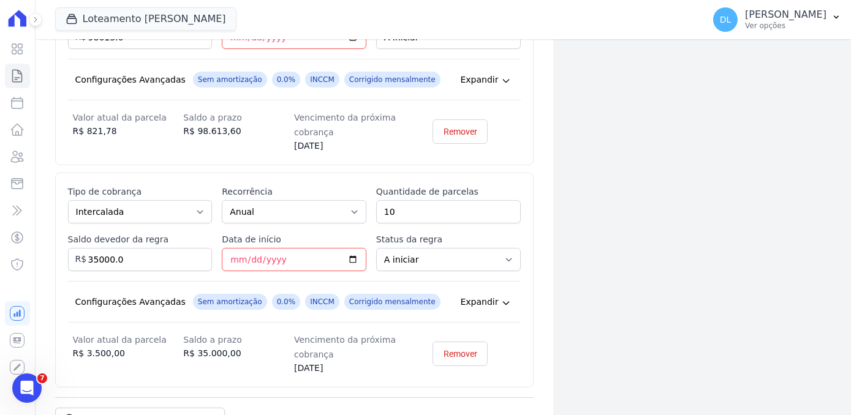
scroll to position [702, 0]
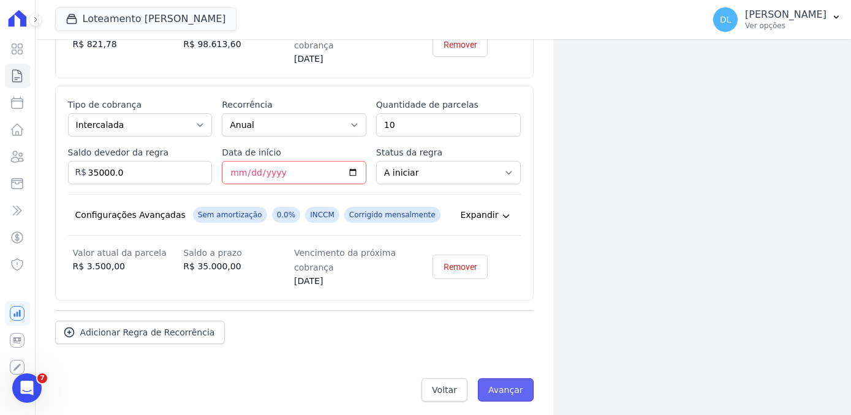
click at [492, 379] on input "Avançar" at bounding box center [506, 390] width 56 height 23
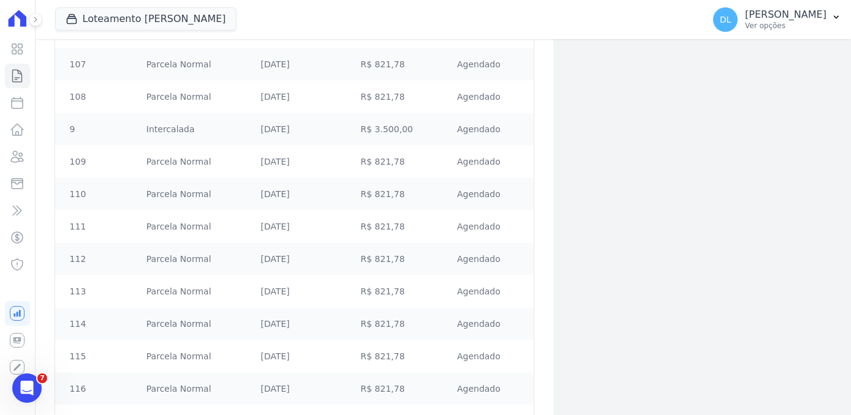
scroll to position [4245, 0]
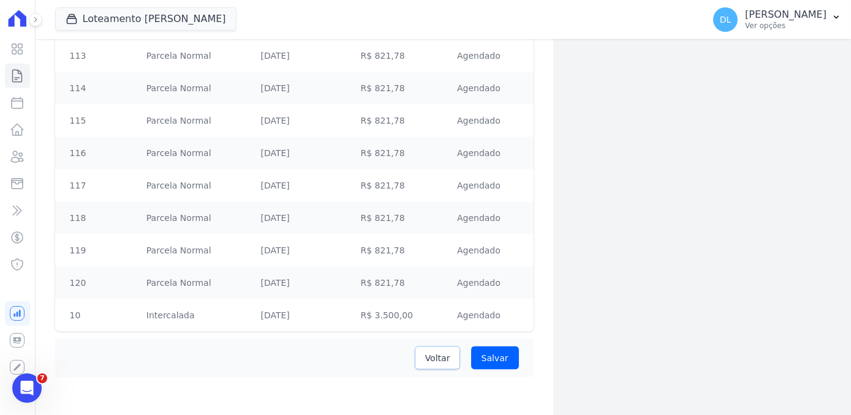
click at [432, 356] on span "Voltar" at bounding box center [437, 358] width 25 height 12
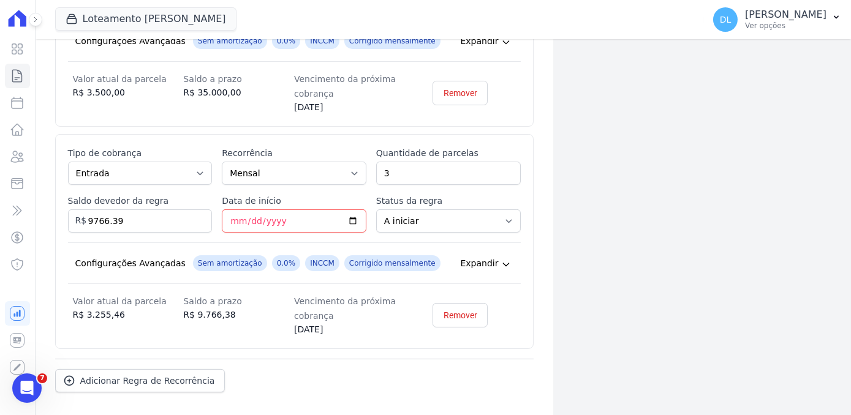
scroll to position [655, 0]
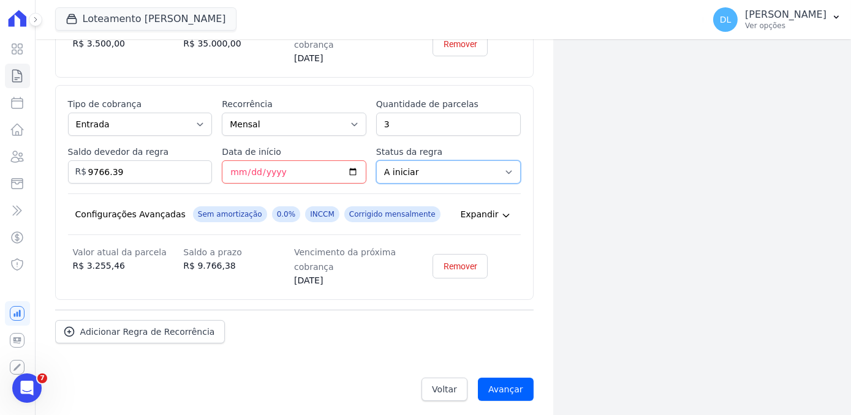
click at [446, 167] on select "A iniciar Em aberto" at bounding box center [448, 171] width 145 height 23
select select "started"
click at [376, 160] on select "A iniciar Em aberto" at bounding box center [448, 171] width 145 height 23
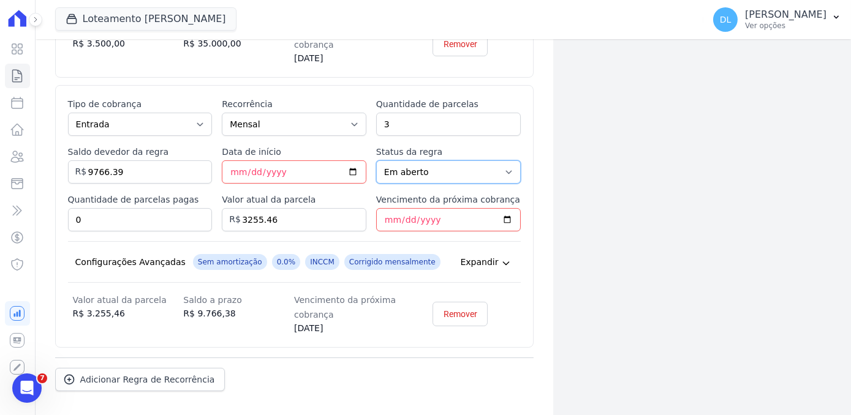
scroll to position [702, 0]
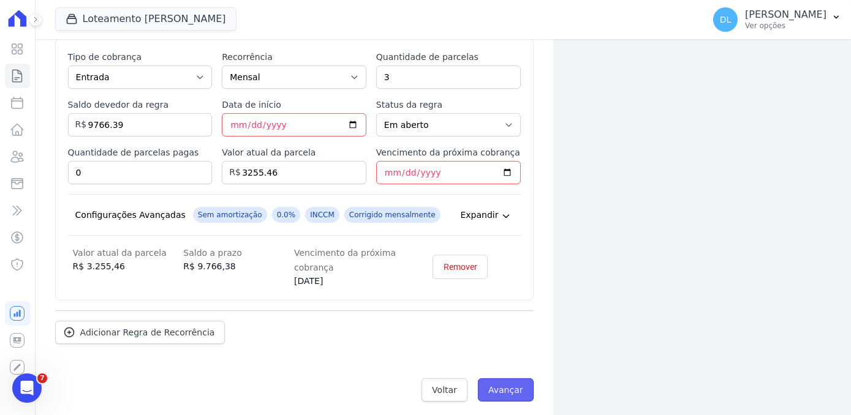
click at [505, 385] on input "Avançar" at bounding box center [506, 390] width 56 height 23
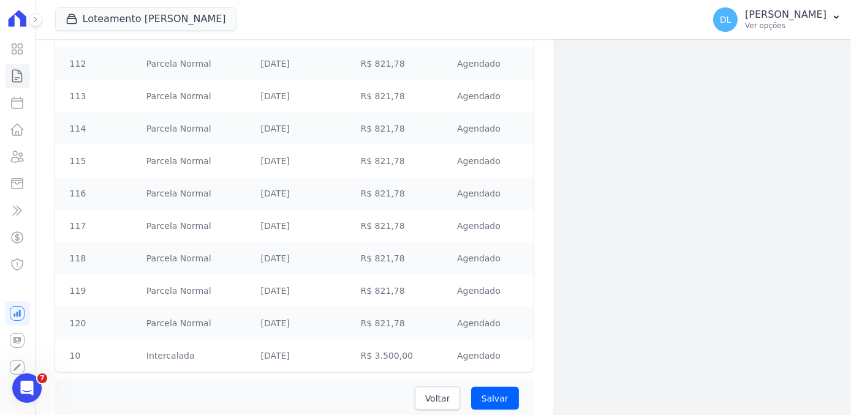
scroll to position [4245, 0]
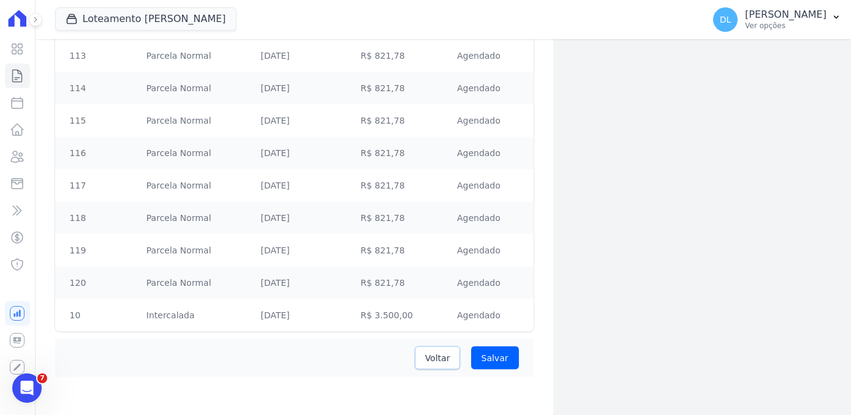
click at [424, 360] on link "Voltar" at bounding box center [438, 358] width 46 height 23
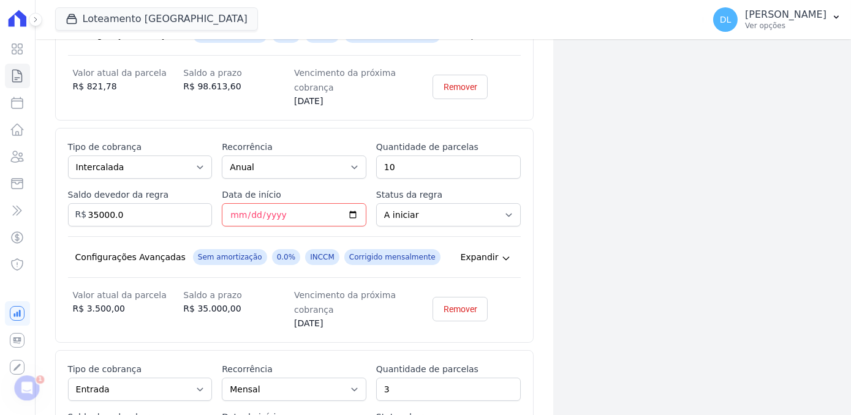
scroll to position [655, 0]
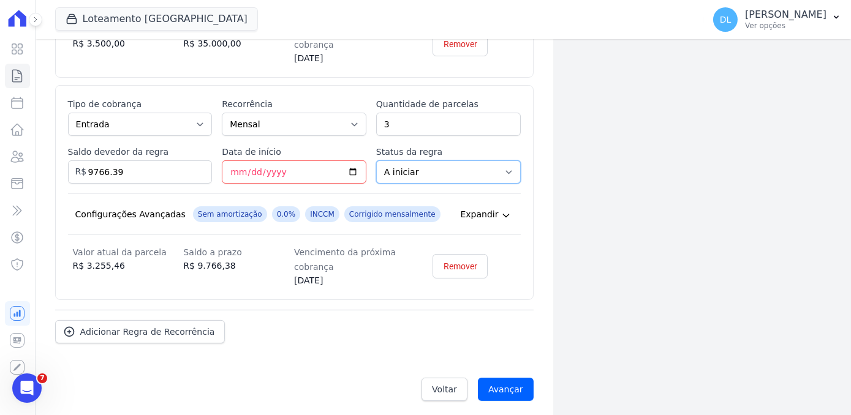
drag, startPoint x: 498, startPoint y: 165, endPoint x: 488, endPoint y: 169, distance: 11.3
click at [498, 165] on select "A iniciar Em aberto" at bounding box center [448, 171] width 145 height 23
select select "started"
click at [376, 160] on select "A iniciar Em aberto" at bounding box center [448, 171] width 145 height 23
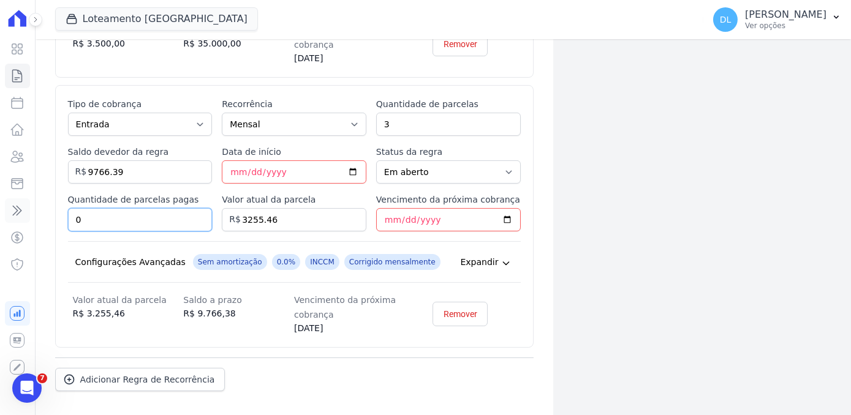
drag, startPoint x: 104, startPoint y: 220, endPoint x: 5, endPoint y: 205, distance: 100.3
click at [8, 203] on div "Visão Geral Contratos [GEOGRAPHIC_DATA] Lotes Clientes Minha Carteira Transferê…" at bounding box center [425, 207] width 851 height 415
type input "1"
click at [236, 165] on input "[DATE]" at bounding box center [294, 171] width 145 height 23
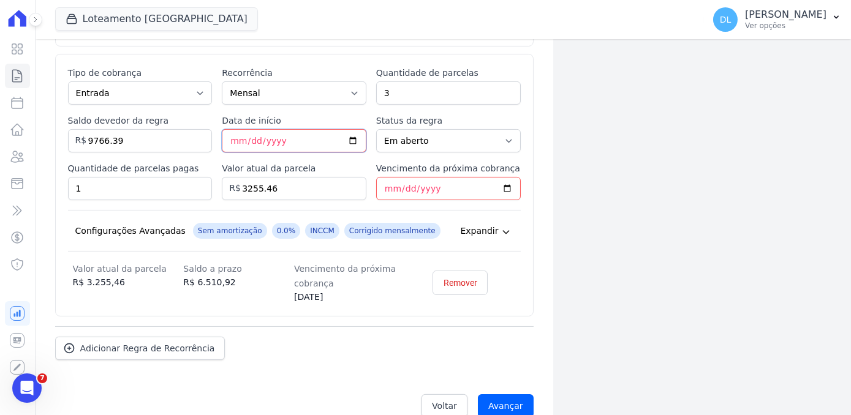
scroll to position [702, 0]
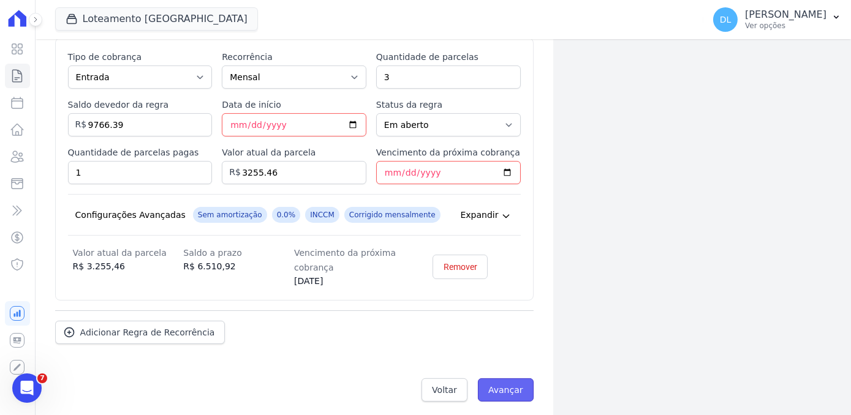
click at [526, 383] on input "Avançar" at bounding box center [506, 390] width 56 height 23
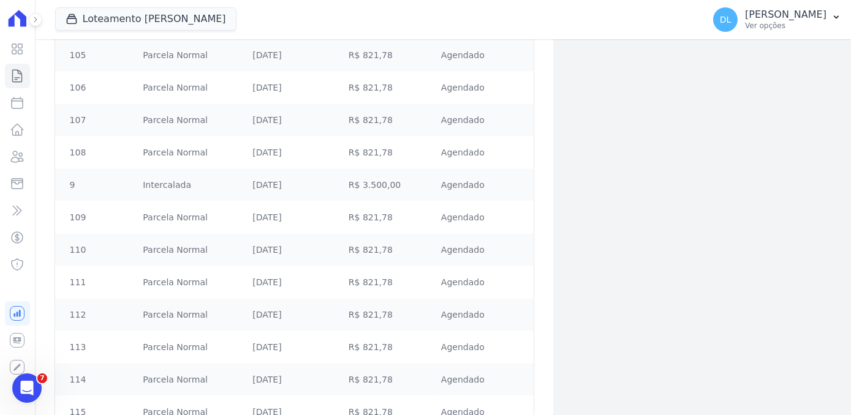
scroll to position [4245, 0]
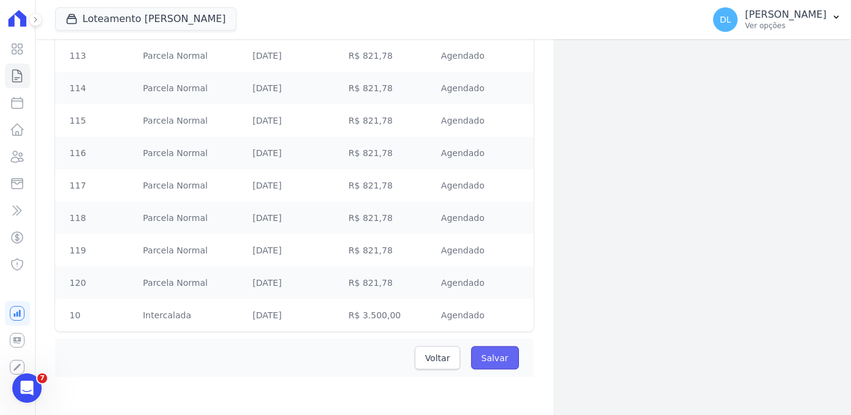
click at [493, 355] on input "Salvar" at bounding box center [495, 358] width 48 height 23
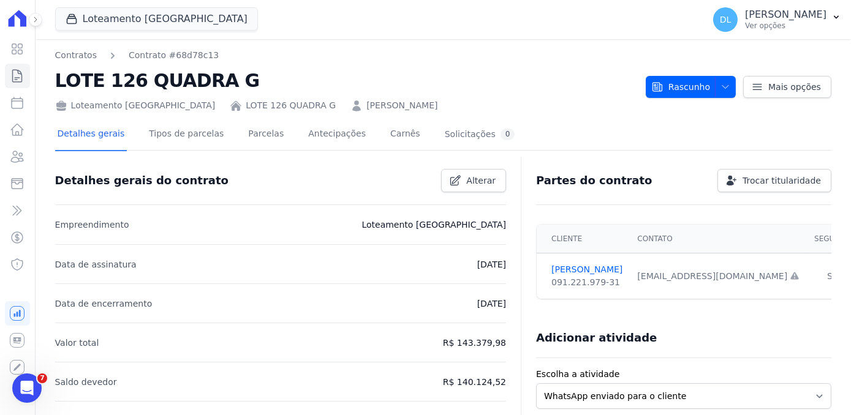
drag, startPoint x: 105, startPoint y: 79, endPoint x: 234, endPoint y: 89, distance: 129.6
click at [234, 89] on h2 "LOTE 126 QUADRA G" at bounding box center [345, 81] width 581 height 28
click at [350, 69] on h2 "LOTE 126 QUADRA G" at bounding box center [345, 81] width 581 height 28
drag, startPoint x: 105, startPoint y: 81, endPoint x: 224, endPoint y: 83, distance: 118.8
click at [224, 83] on h2 "LOTE 126 QUADRA G" at bounding box center [345, 81] width 581 height 28
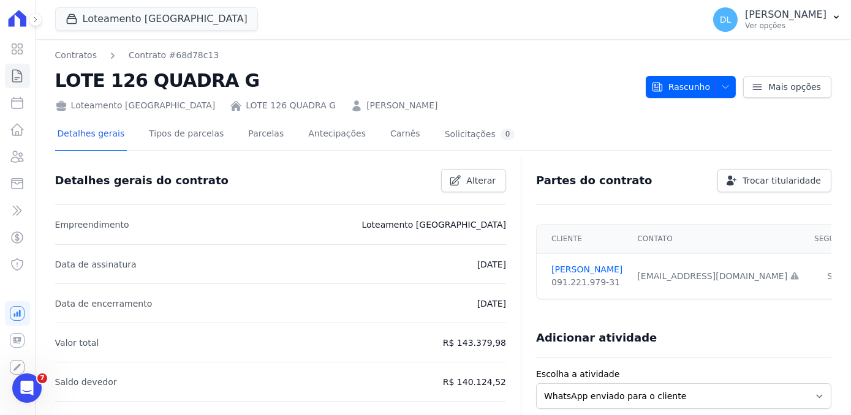
drag, startPoint x: 224, startPoint y: 83, endPoint x: 217, endPoint y: 85, distance: 7.0
click at [217, 85] on h2 "LOTE 126 QUADRA G" at bounding box center [345, 81] width 581 height 28
drag, startPoint x: 217, startPoint y: 85, endPoint x: 211, endPoint y: 83, distance: 7.0
click at [211, 83] on h2 "LOTE 126 QUADRA G" at bounding box center [345, 81] width 581 height 28
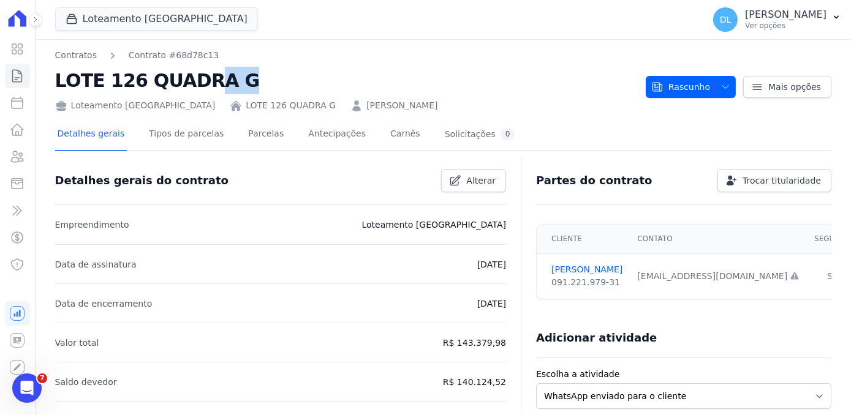
drag, startPoint x: 211, startPoint y: 83, endPoint x: 132, endPoint y: 74, distance: 79.5
click at [132, 74] on h2 "LOTE 126 QUADRA G" at bounding box center [345, 81] width 581 height 28
